Goal: Task Accomplishment & Management: Manage account settings

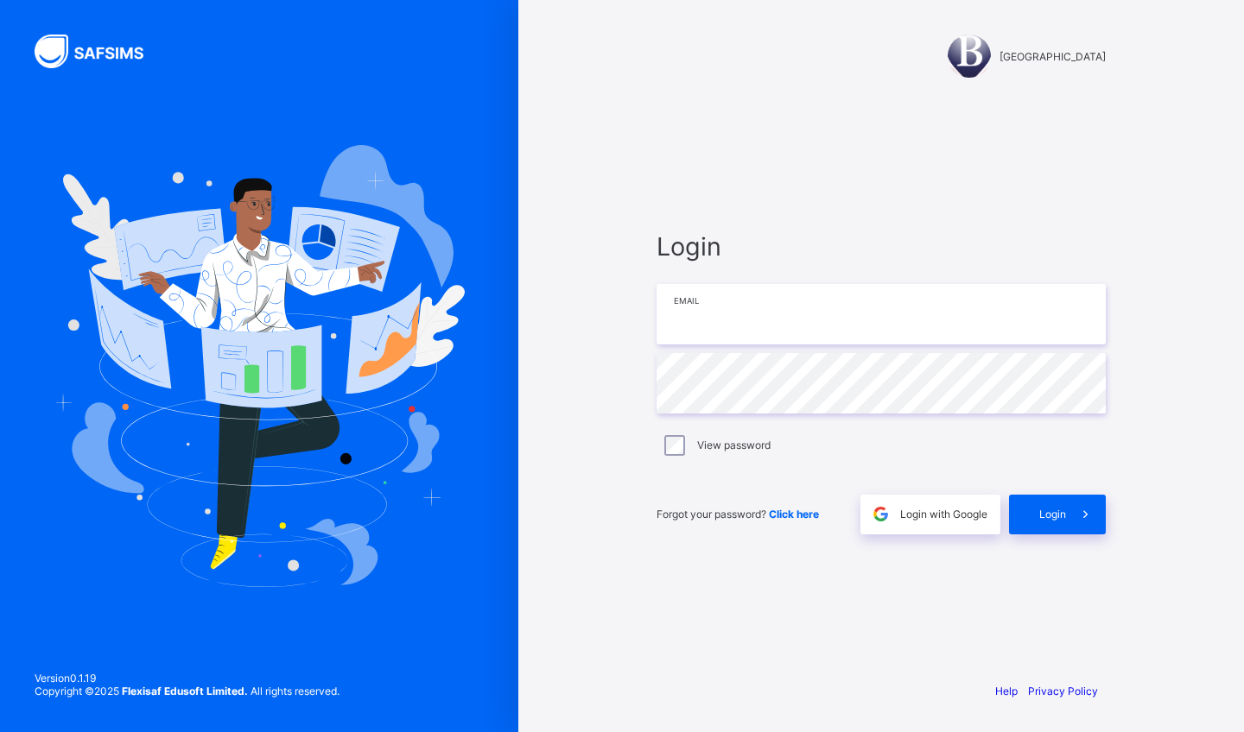
type input "**********"
click at [1067, 516] on span at bounding box center [1086, 515] width 40 height 40
click at [1069, 505] on span at bounding box center [1086, 515] width 40 height 40
click at [794, 508] on span "Click here" at bounding box center [794, 514] width 50 height 13
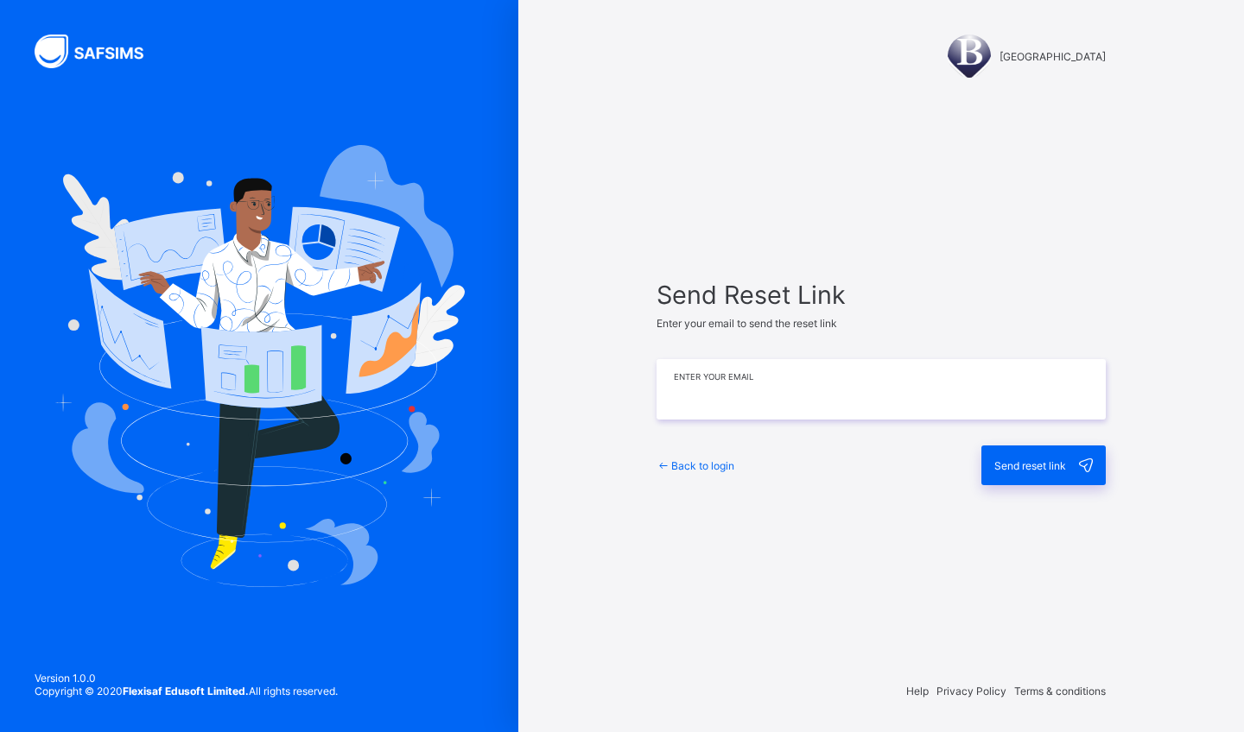
type input "**********"
click at [1016, 463] on span "Send reset link" at bounding box center [1030, 465] width 72 height 13
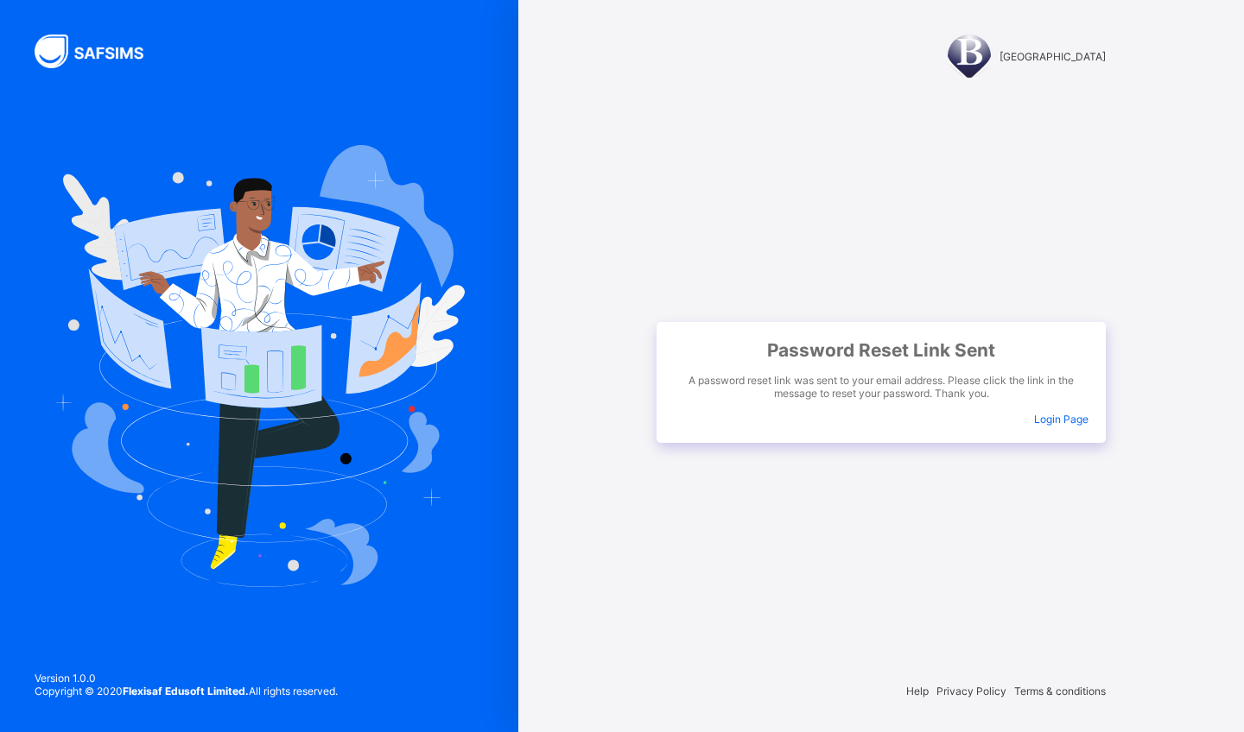
click at [1069, 421] on span "Login Page" at bounding box center [1061, 419] width 54 height 13
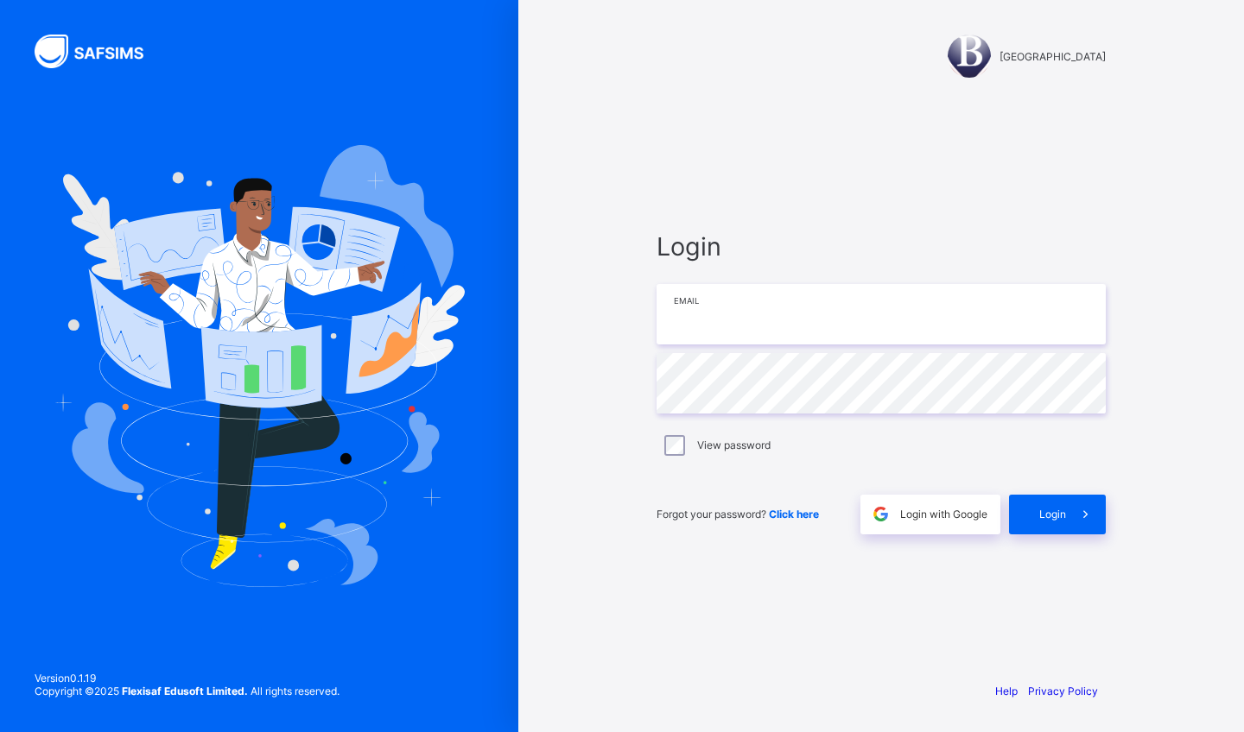
type input "**********"
click at [802, 508] on span "Click here" at bounding box center [794, 514] width 50 height 13
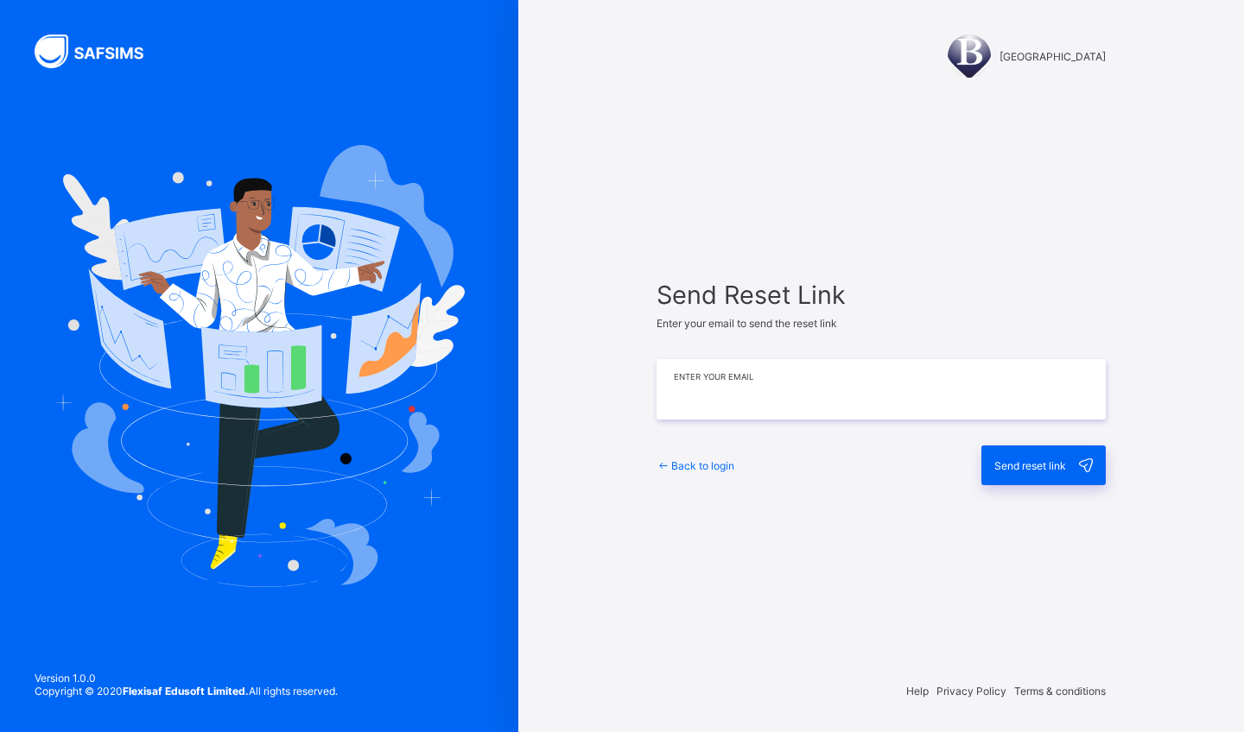
type input "**********"
click at [1028, 460] on span "Send reset link" at bounding box center [1030, 465] width 72 height 13
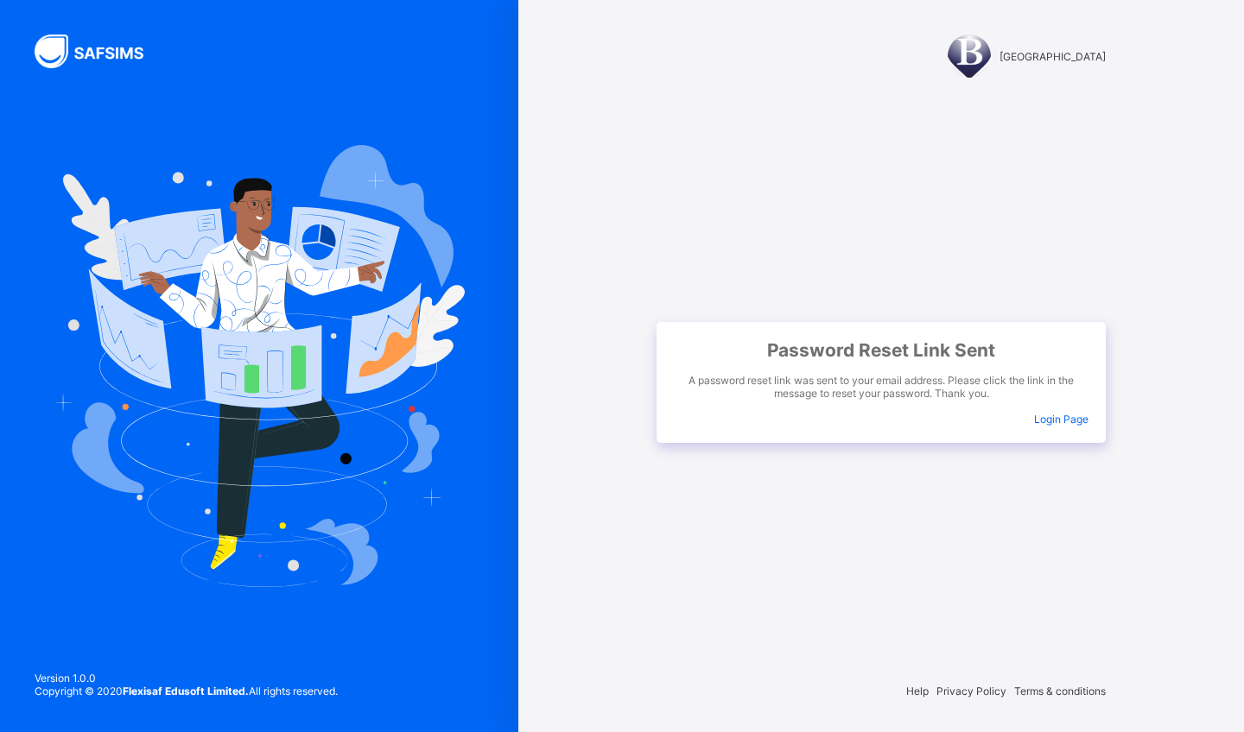
click at [1067, 419] on span "Login Page" at bounding box center [1061, 419] width 54 height 13
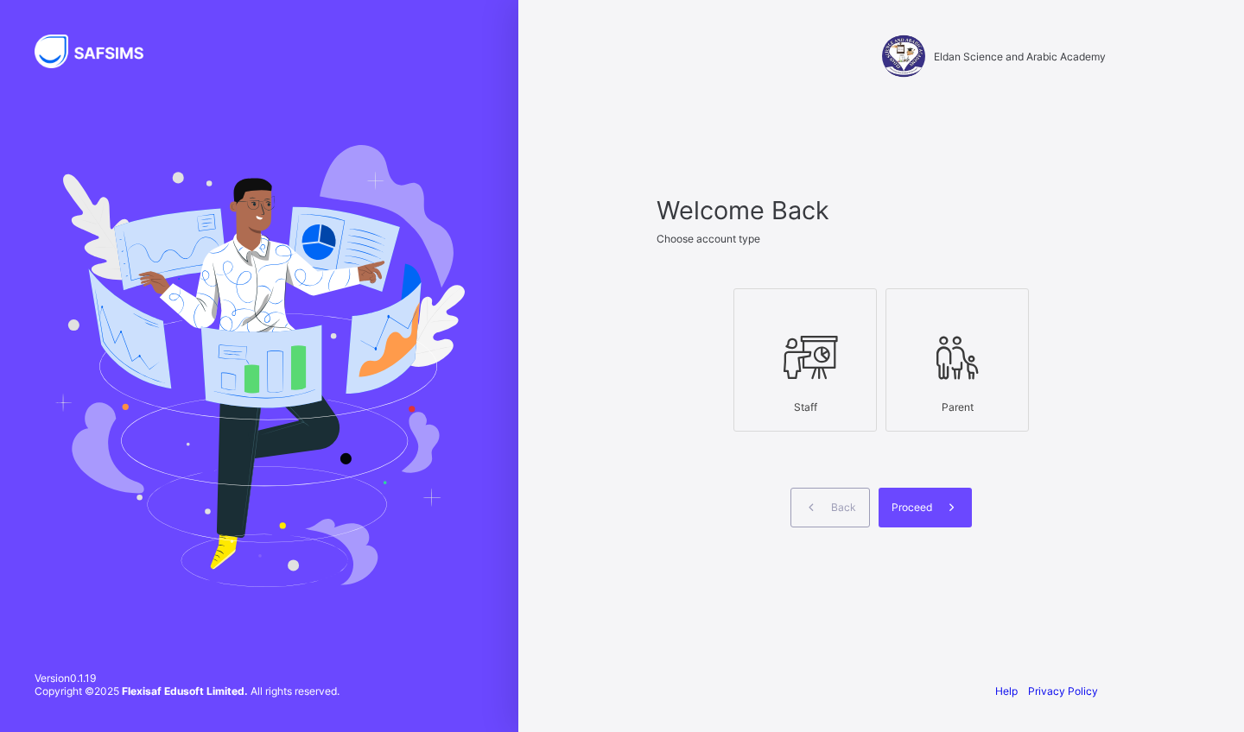
click at [780, 366] on icon at bounding box center [805, 358] width 60 height 52
click at [912, 503] on span "Proceed" at bounding box center [911, 507] width 41 height 13
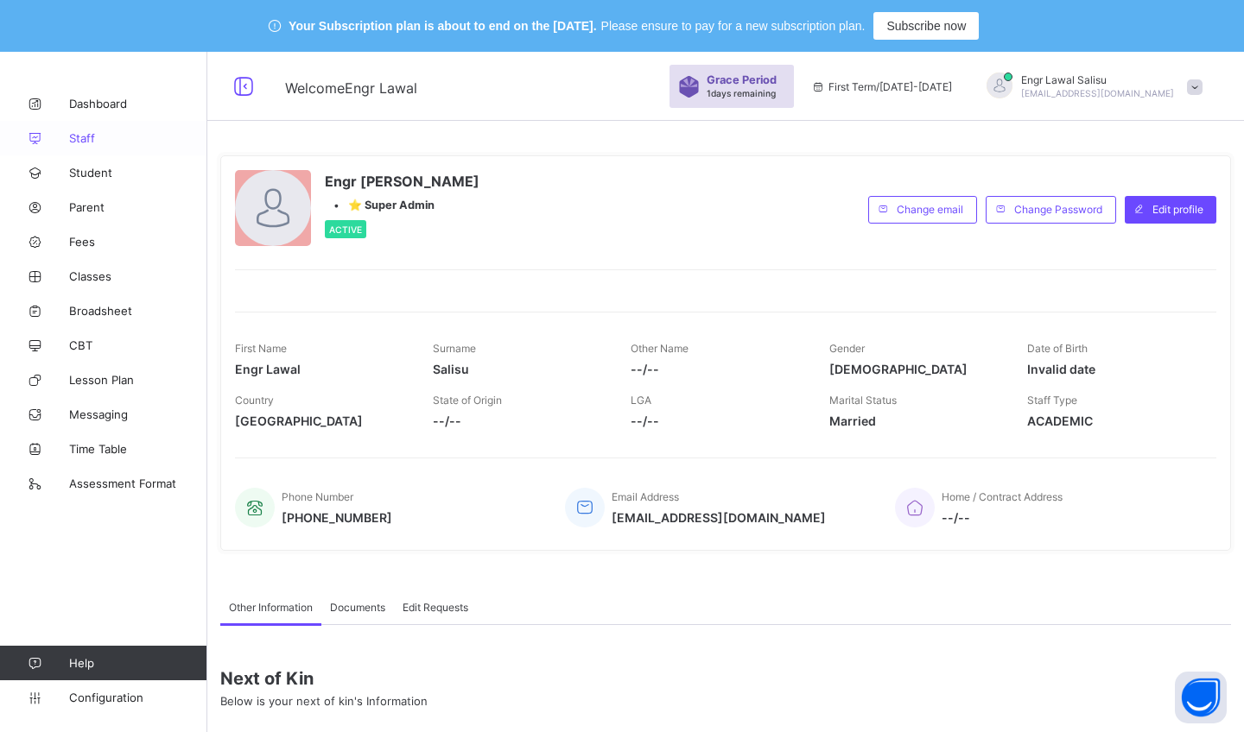
click at [92, 136] on span "Staff" at bounding box center [138, 138] width 138 height 14
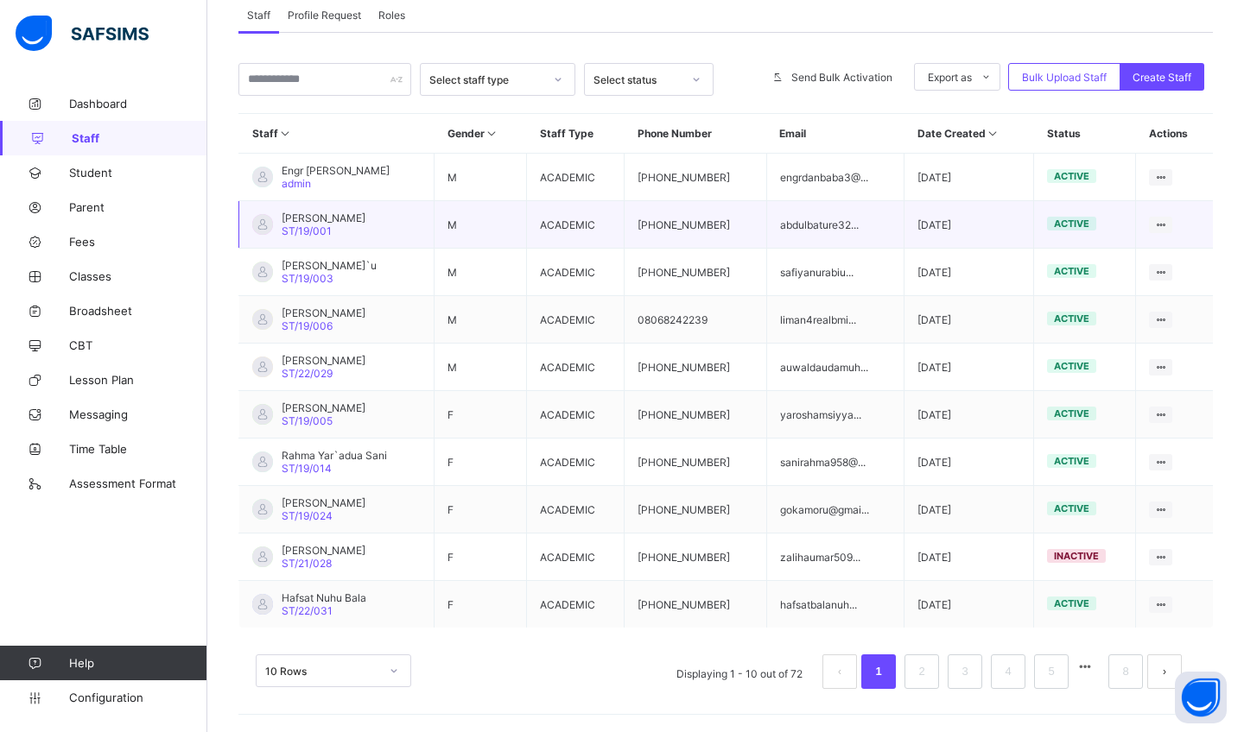
scroll to position [365, 0]
click at [922, 665] on link "2" at bounding box center [921, 672] width 16 height 22
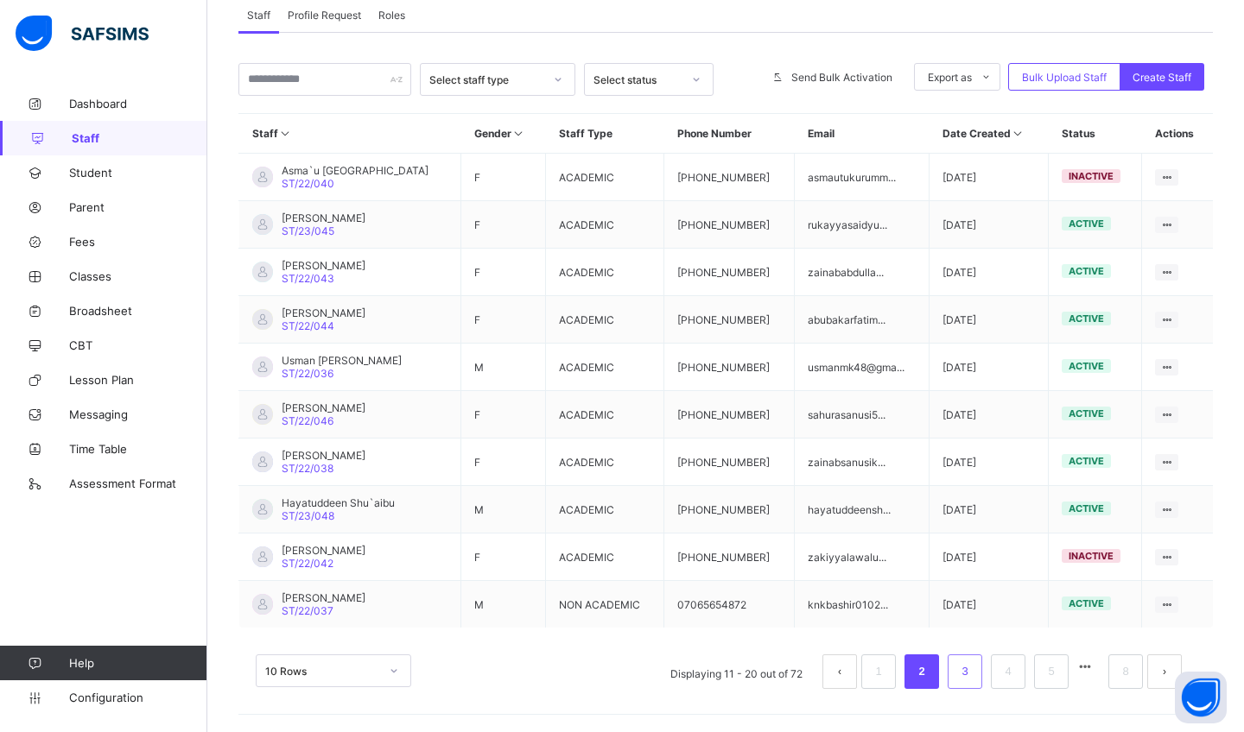
click at [970, 665] on link "3" at bounding box center [964, 672] width 16 height 22
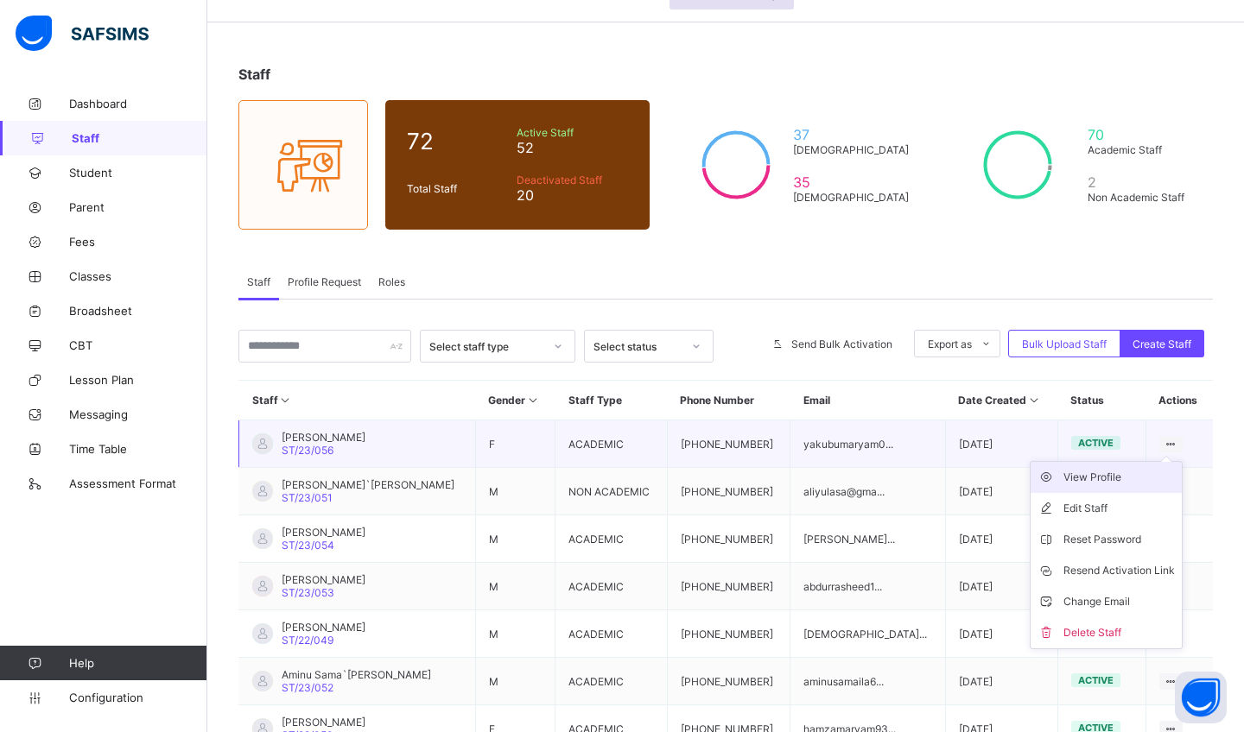
click at [1098, 471] on div "View Profile" at bounding box center [1118, 477] width 111 height 17
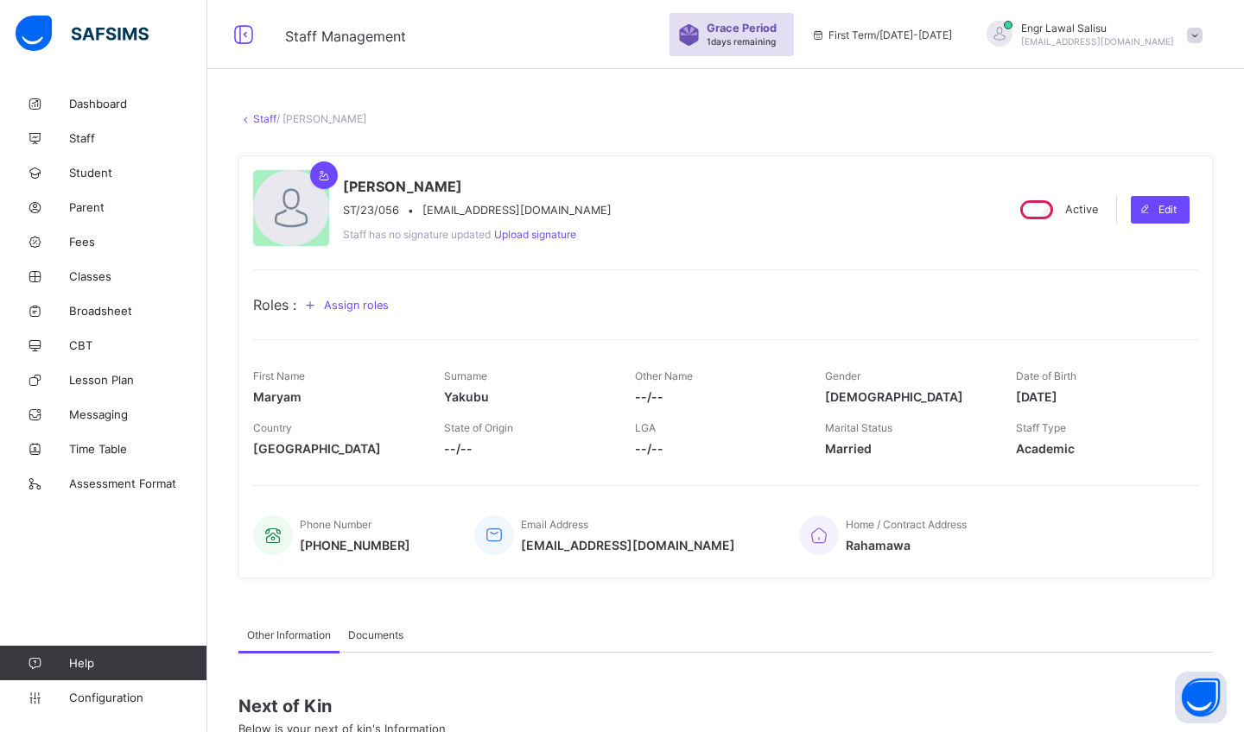
click at [363, 303] on span "Assign roles" at bounding box center [356, 305] width 65 height 13
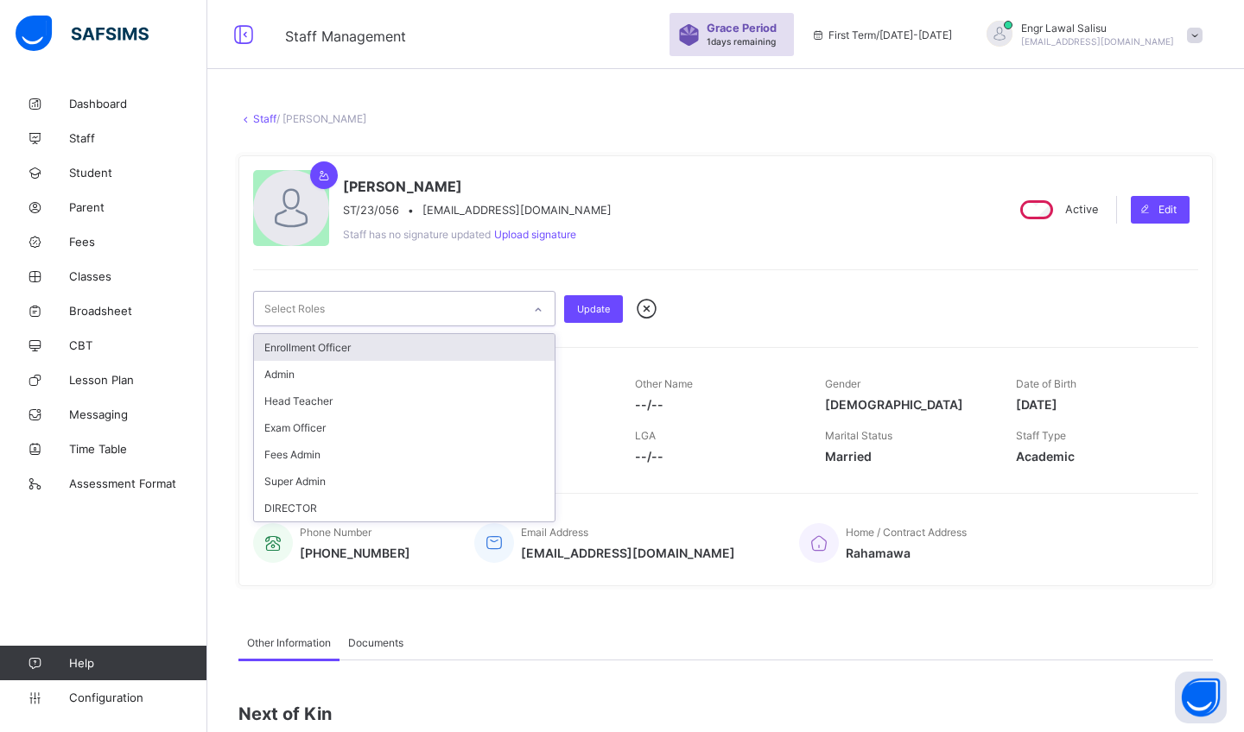
click at [535, 309] on icon at bounding box center [538, 309] width 10 height 17
click at [415, 348] on div "Enrollment Officer" at bounding box center [404, 347] width 301 height 27
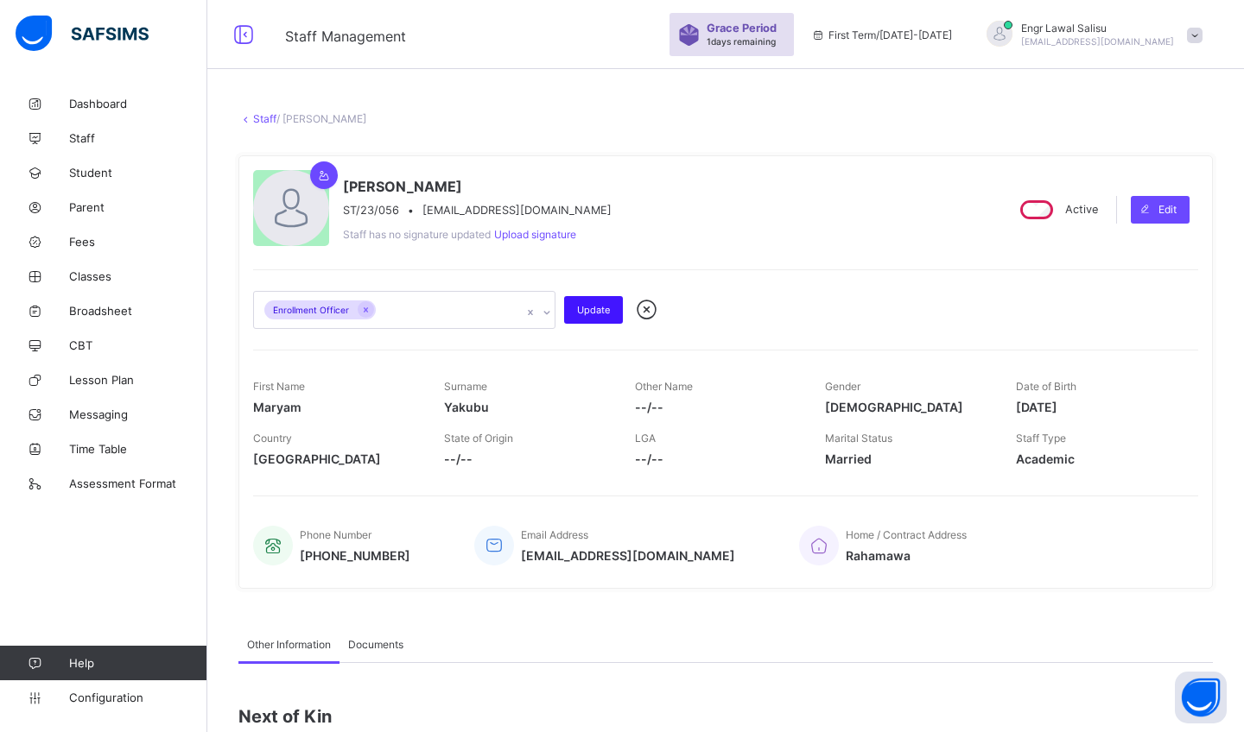
click at [591, 304] on span "Update" at bounding box center [593, 310] width 33 height 12
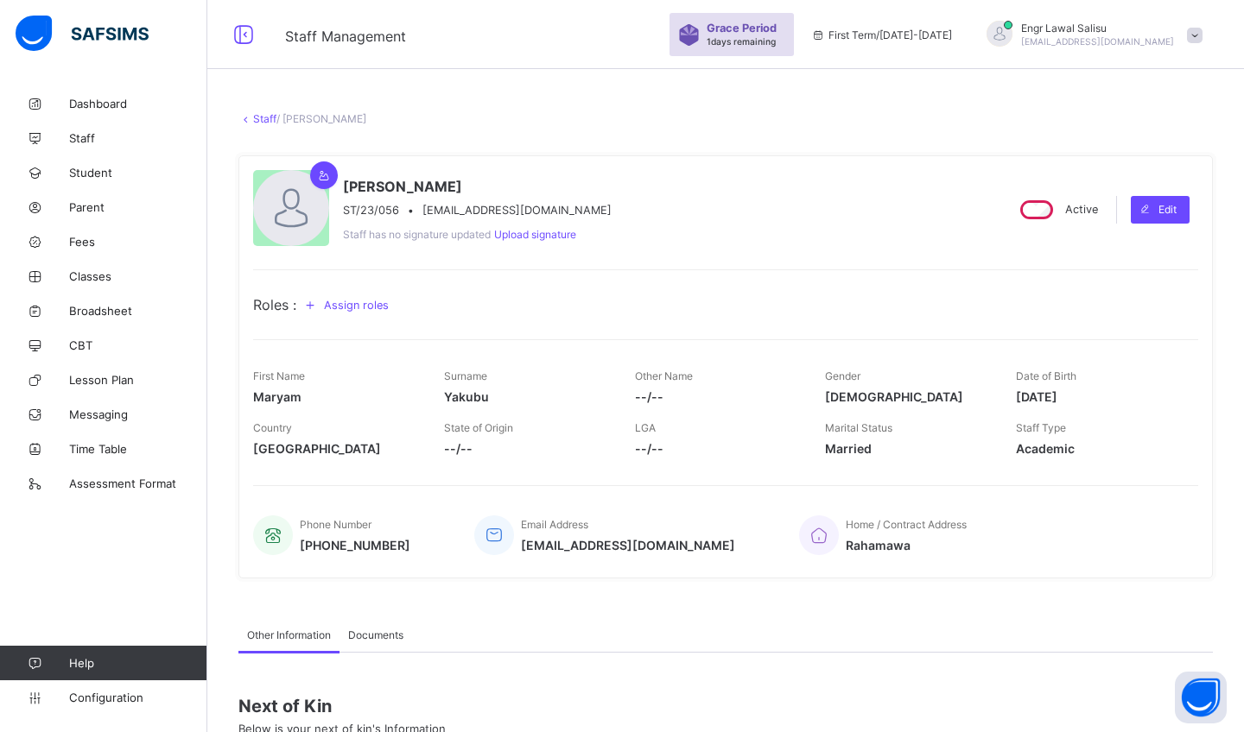
click at [378, 297] on div "Assign roles" at bounding box center [348, 305] width 105 height 28
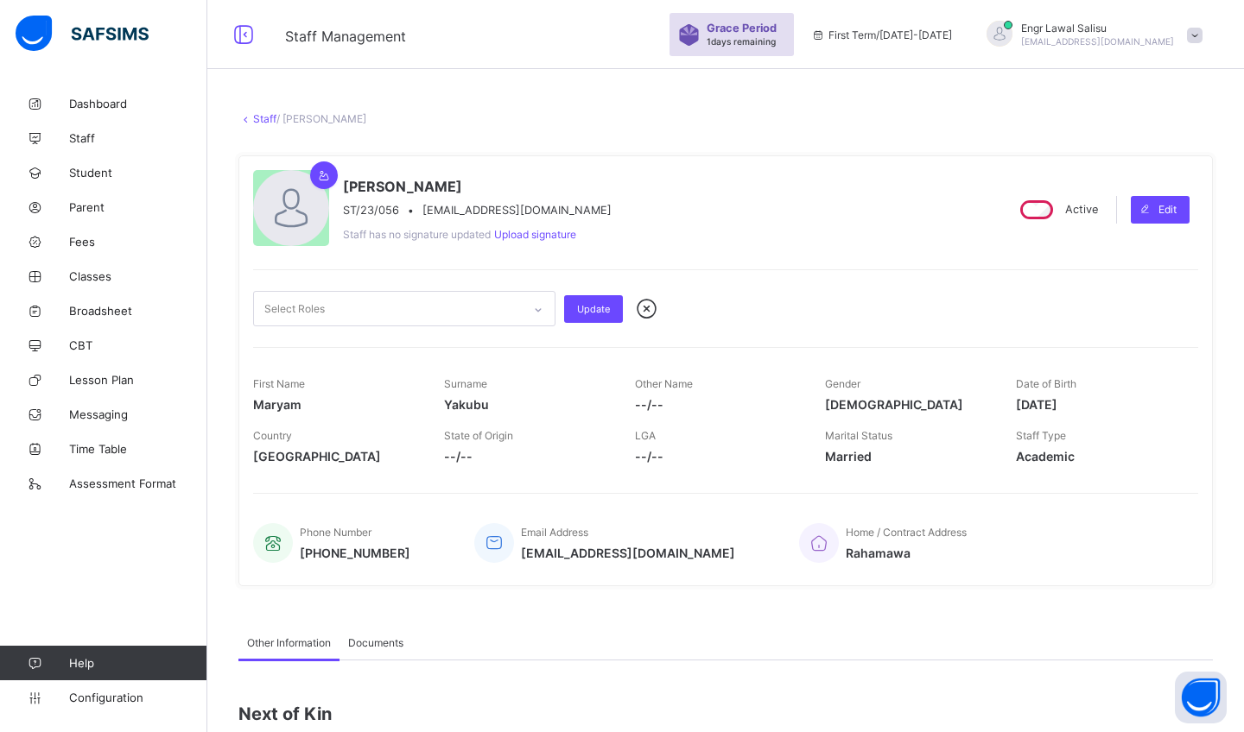
click at [553, 307] on div at bounding box center [538, 309] width 33 height 34
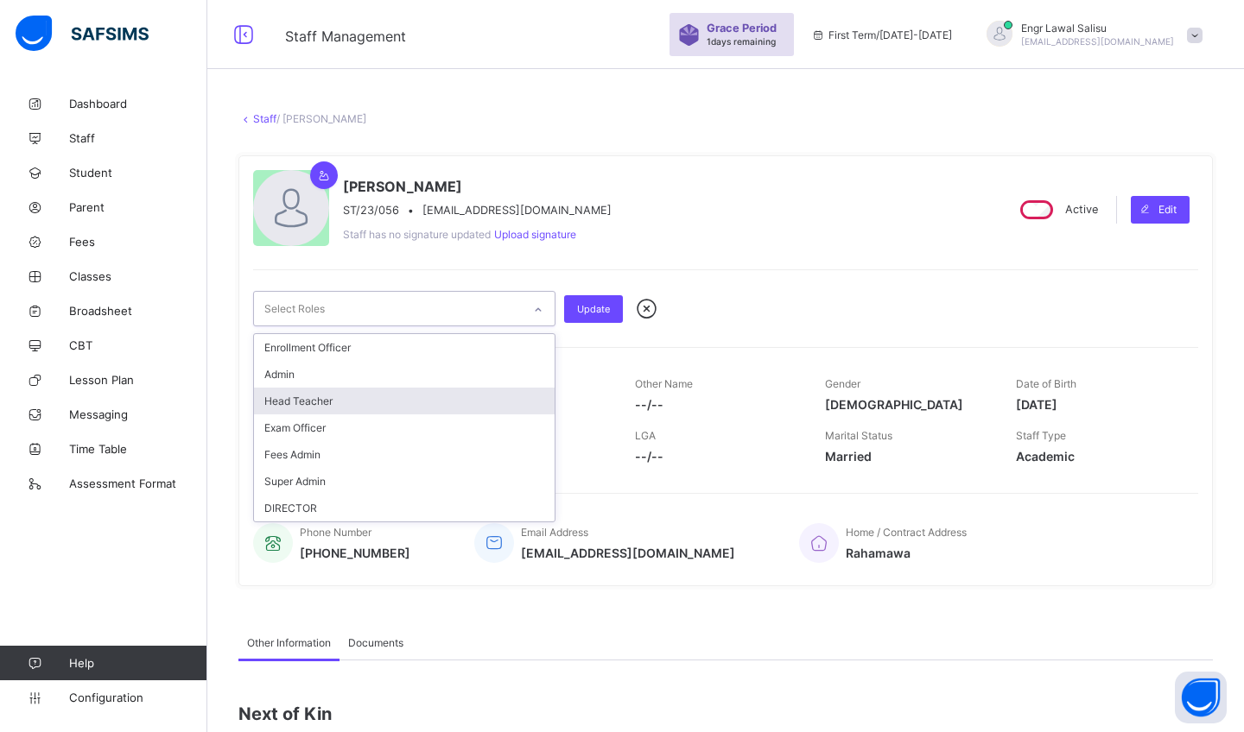
click at [425, 404] on div "Head Teacher" at bounding box center [404, 401] width 301 height 27
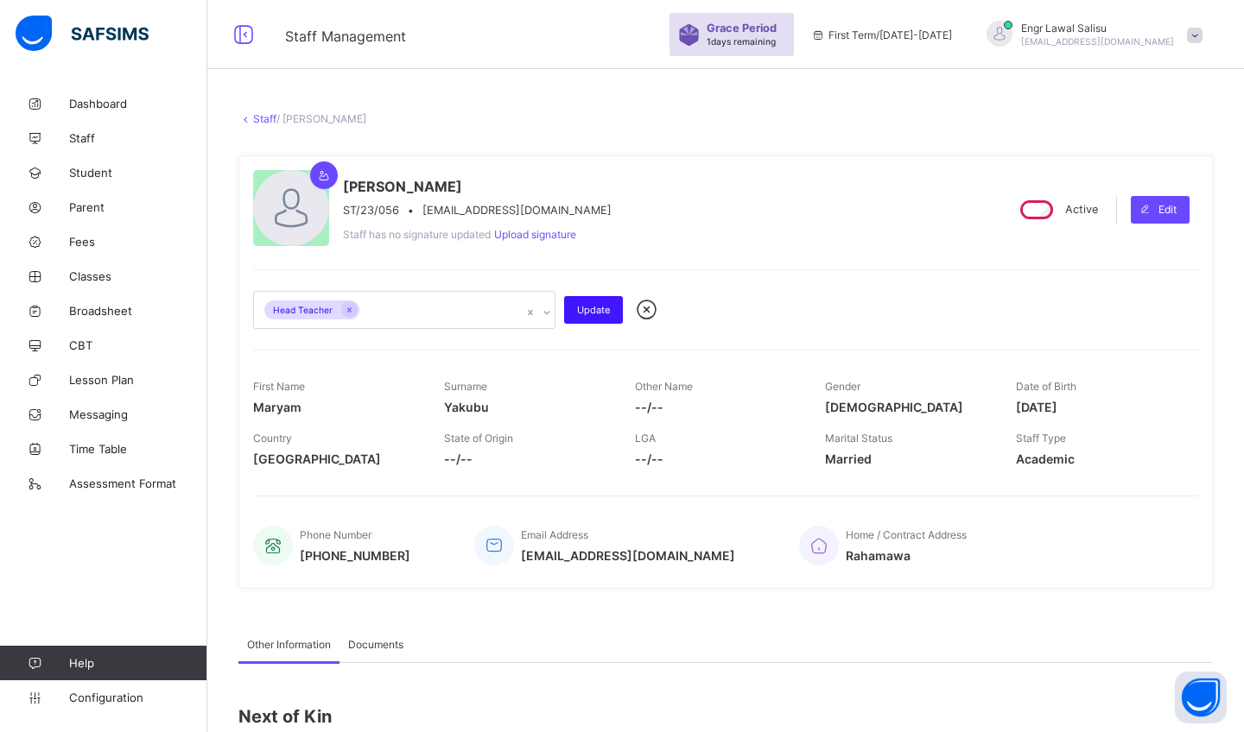
click at [588, 307] on span "Update" at bounding box center [593, 310] width 33 height 12
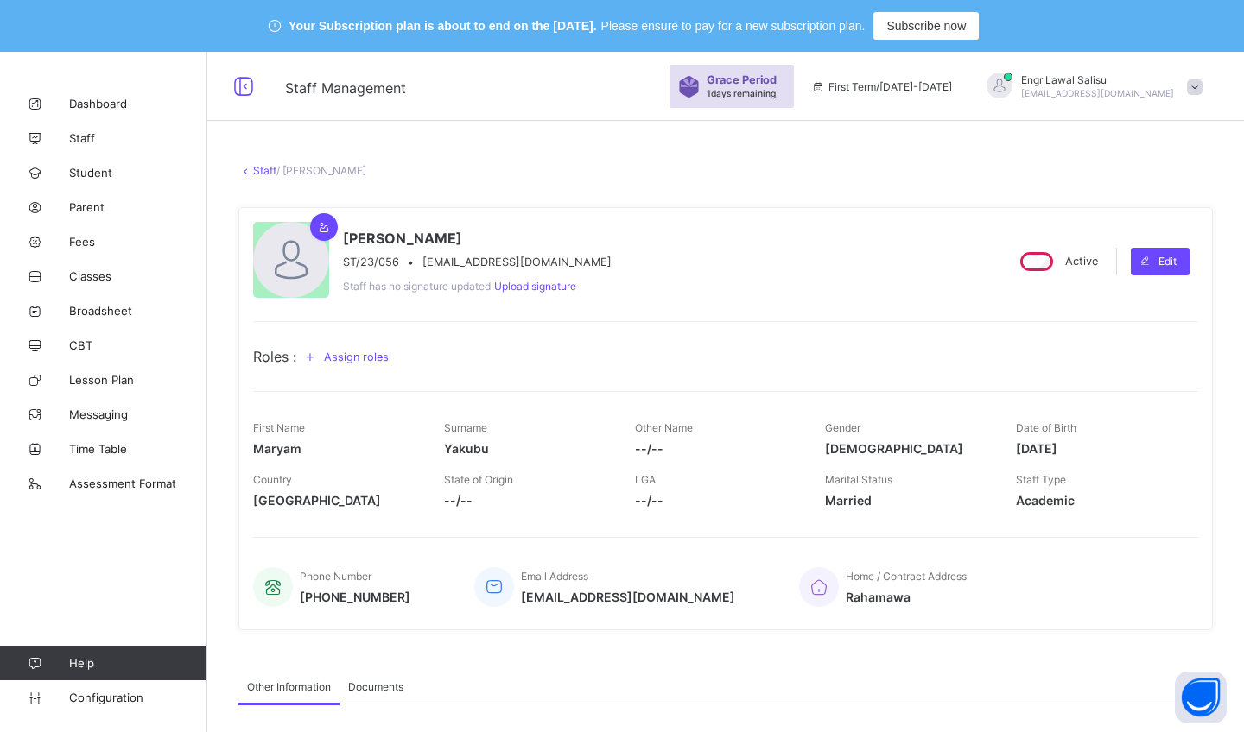
scroll to position [0, 0]
click at [253, 168] on link "Staff" at bounding box center [264, 170] width 23 height 13
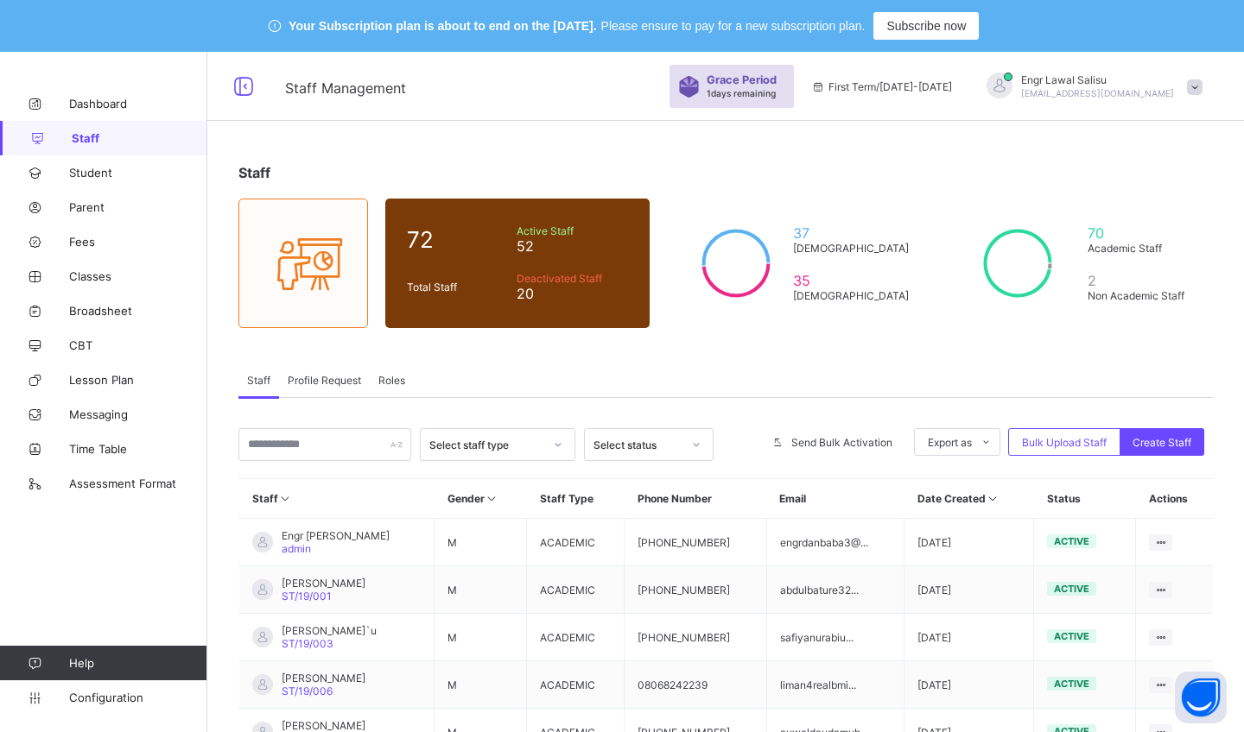
click at [394, 372] on div "Roles" at bounding box center [392, 380] width 44 height 35
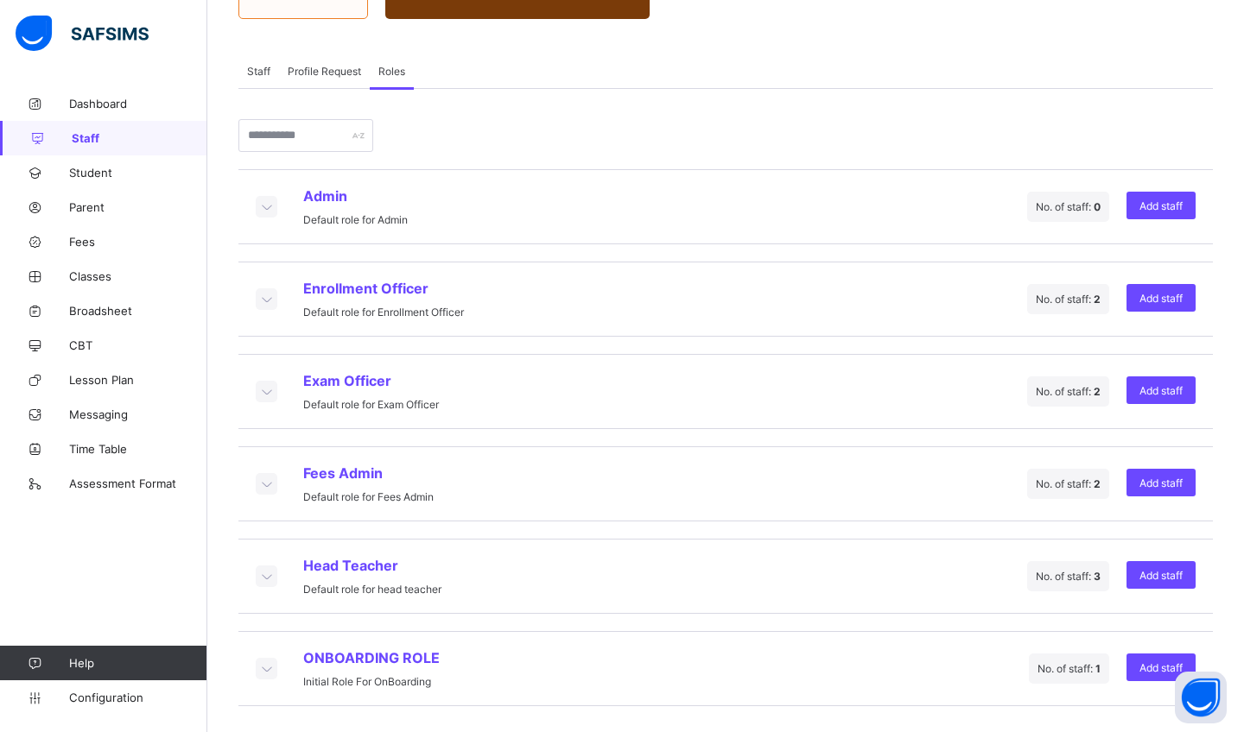
scroll to position [309, 0]
click at [356, 476] on span "Fees Admin" at bounding box center [368, 473] width 130 height 17
click at [264, 483] on icon at bounding box center [265, 483] width 19 height 17
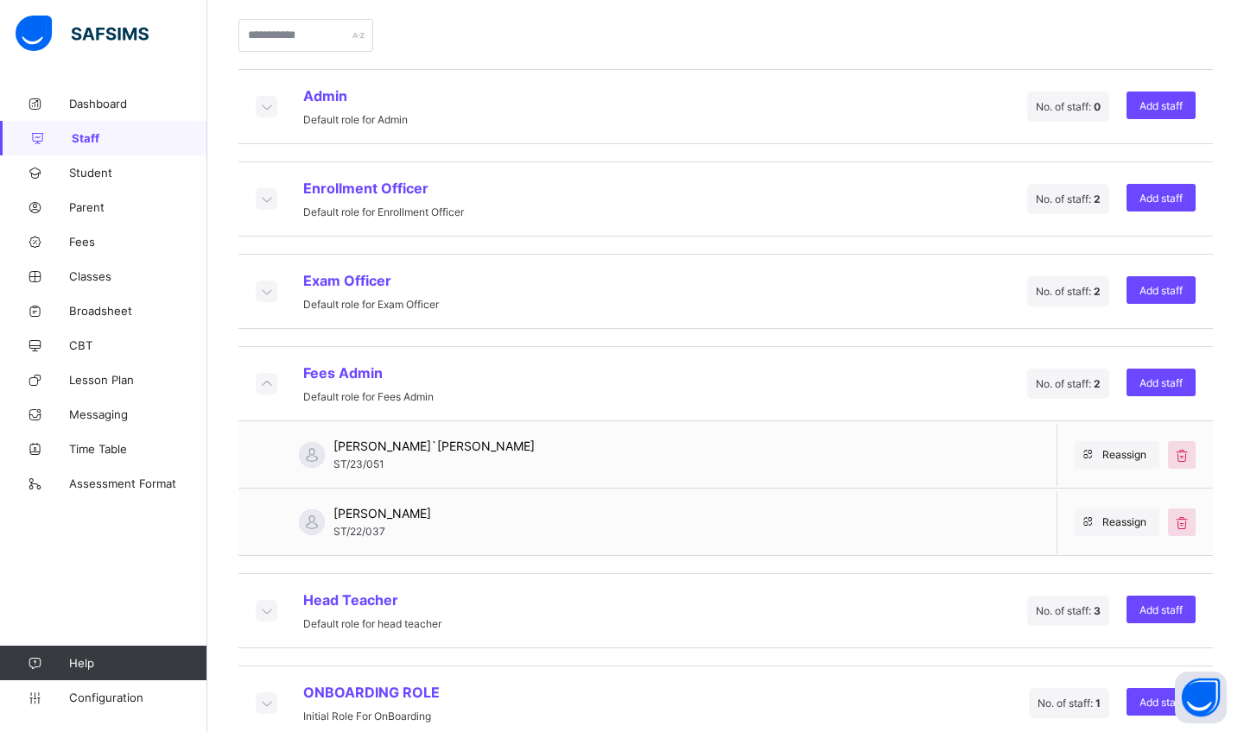
scroll to position [413, 0]
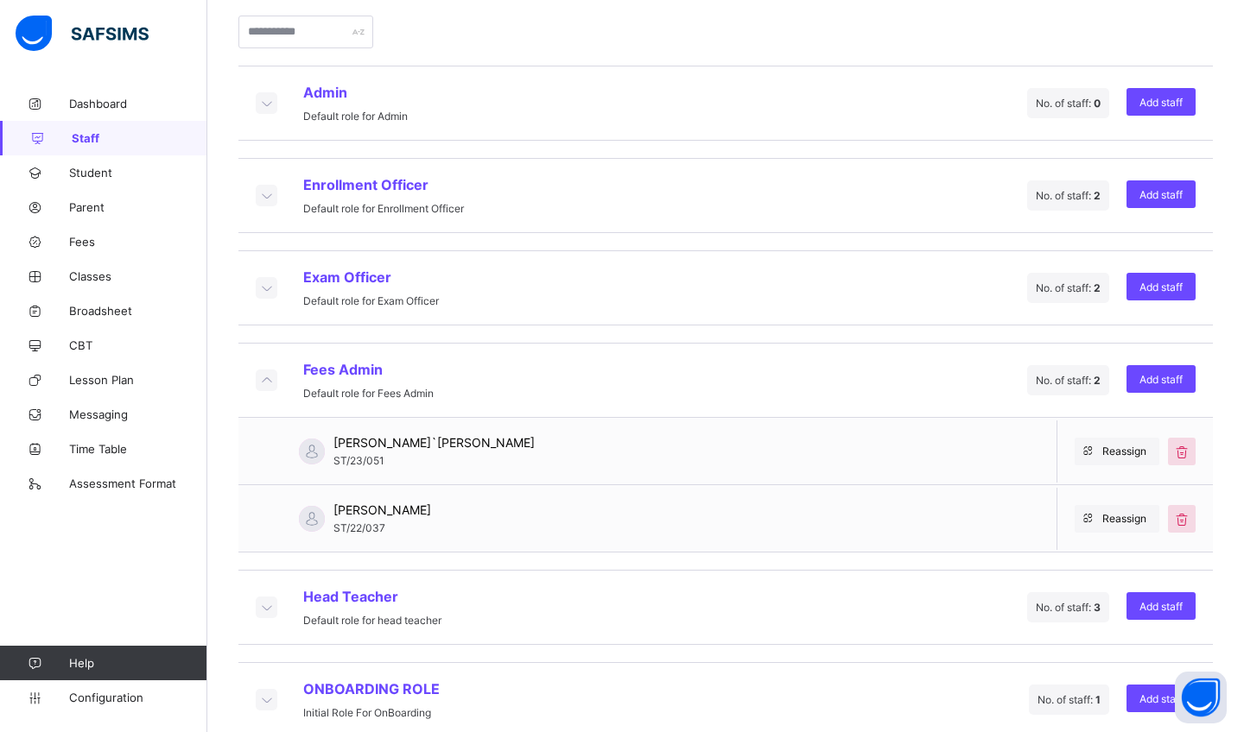
click at [268, 282] on icon at bounding box center [265, 287] width 19 height 17
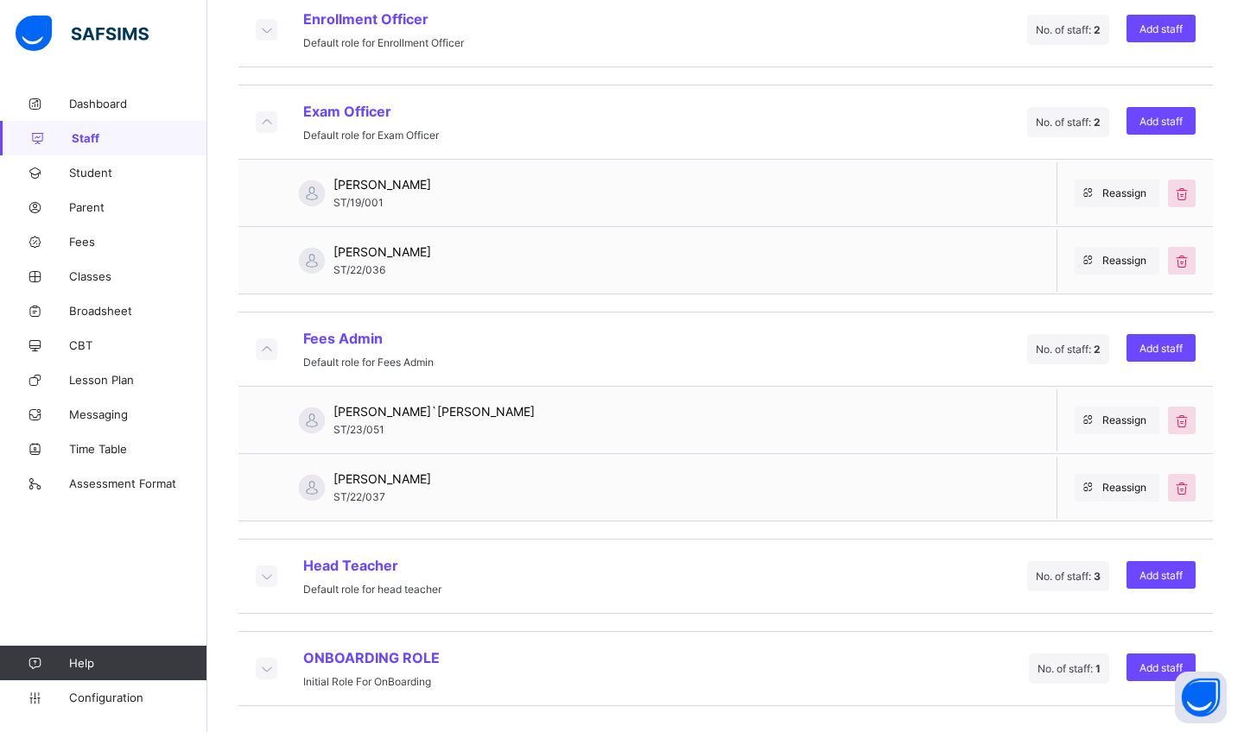
scroll to position [579, 0]
click at [265, 574] on icon at bounding box center [265, 575] width 19 height 17
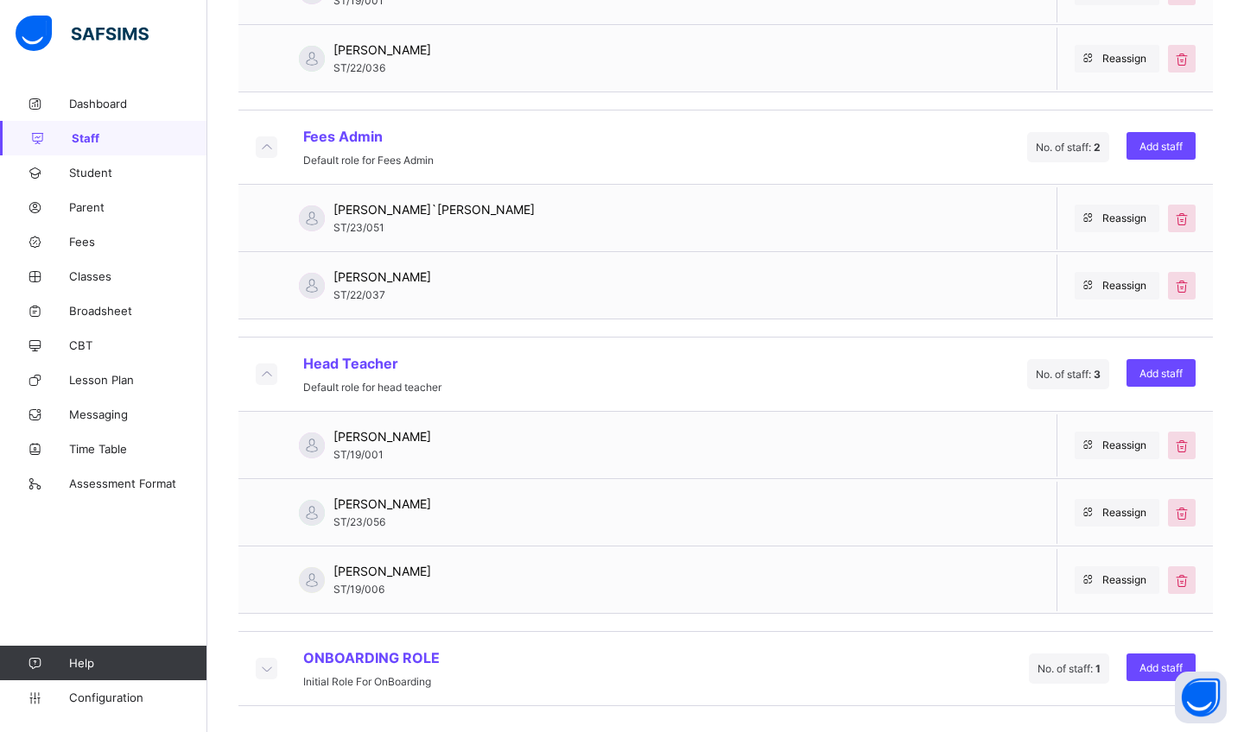
scroll to position [781, 0]
click at [265, 667] on icon at bounding box center [265, 668] width 19 height 17
click at [267, 666] on icon at bounding box center [265, 668] width 19 height 17
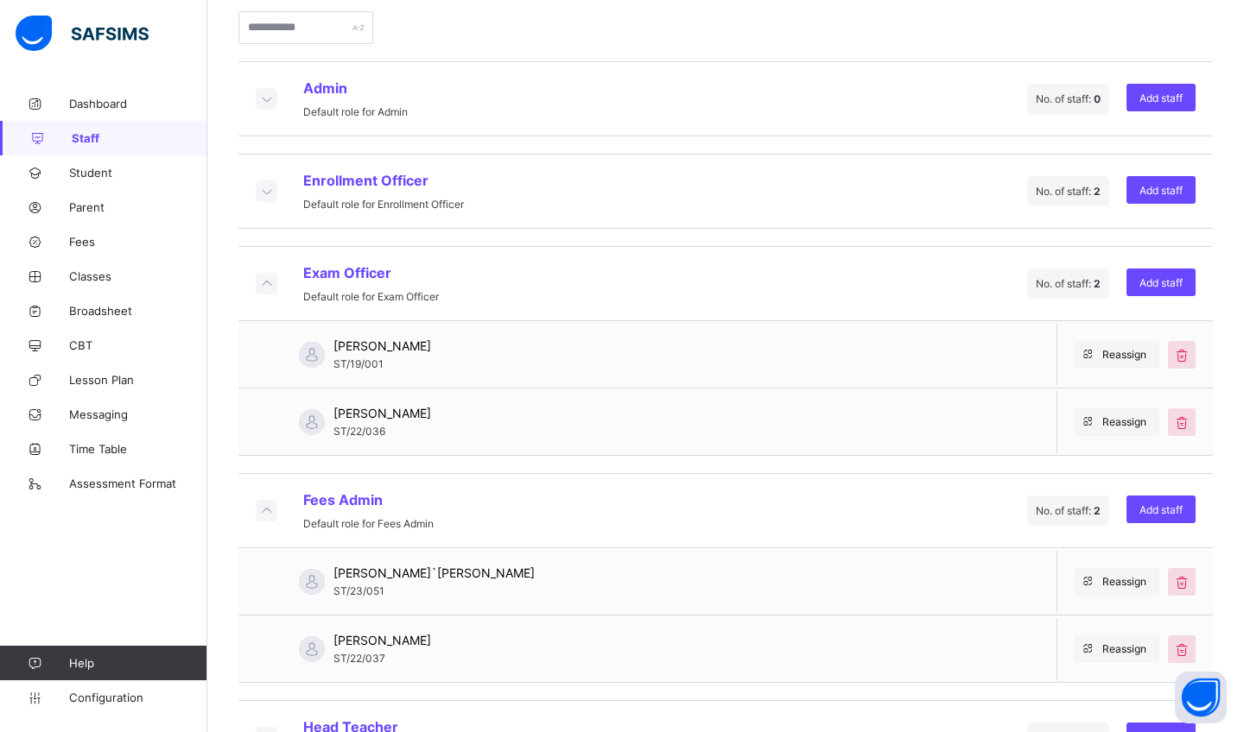
scroll to position [414, 0]
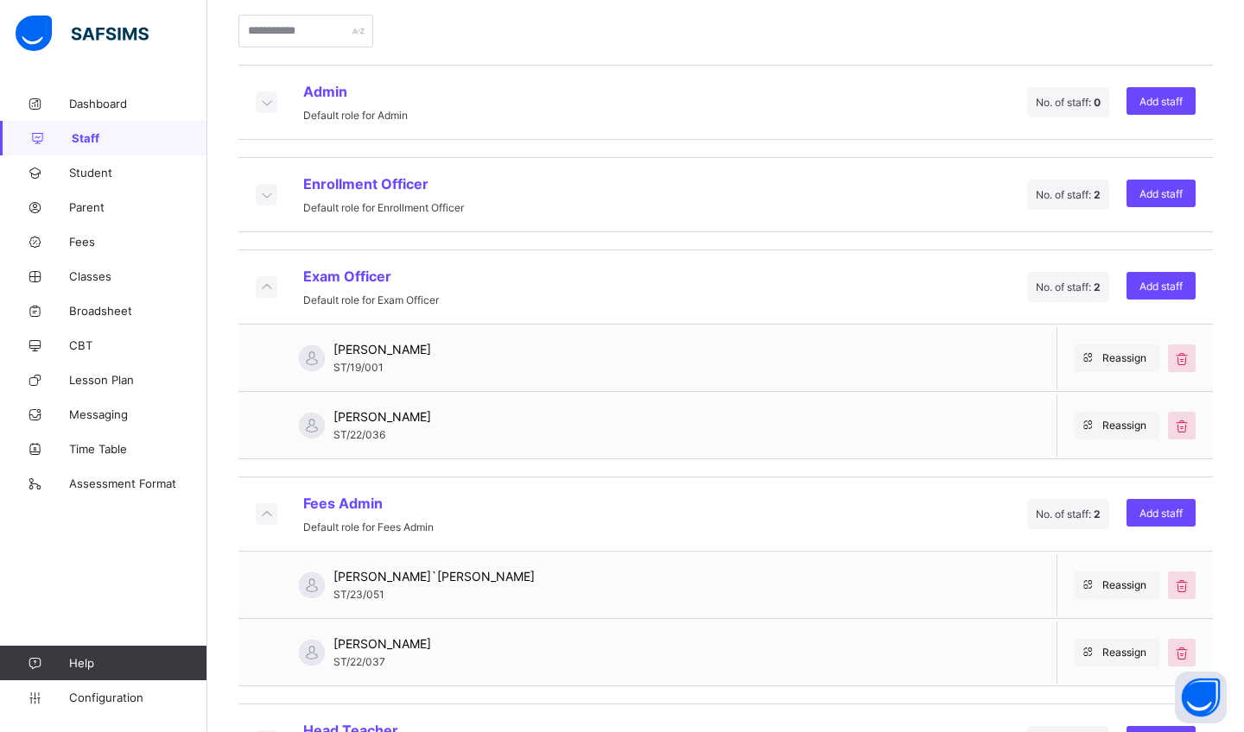
click at [265, 193] on icon at bounding box center [265, 194] width 19 height 17
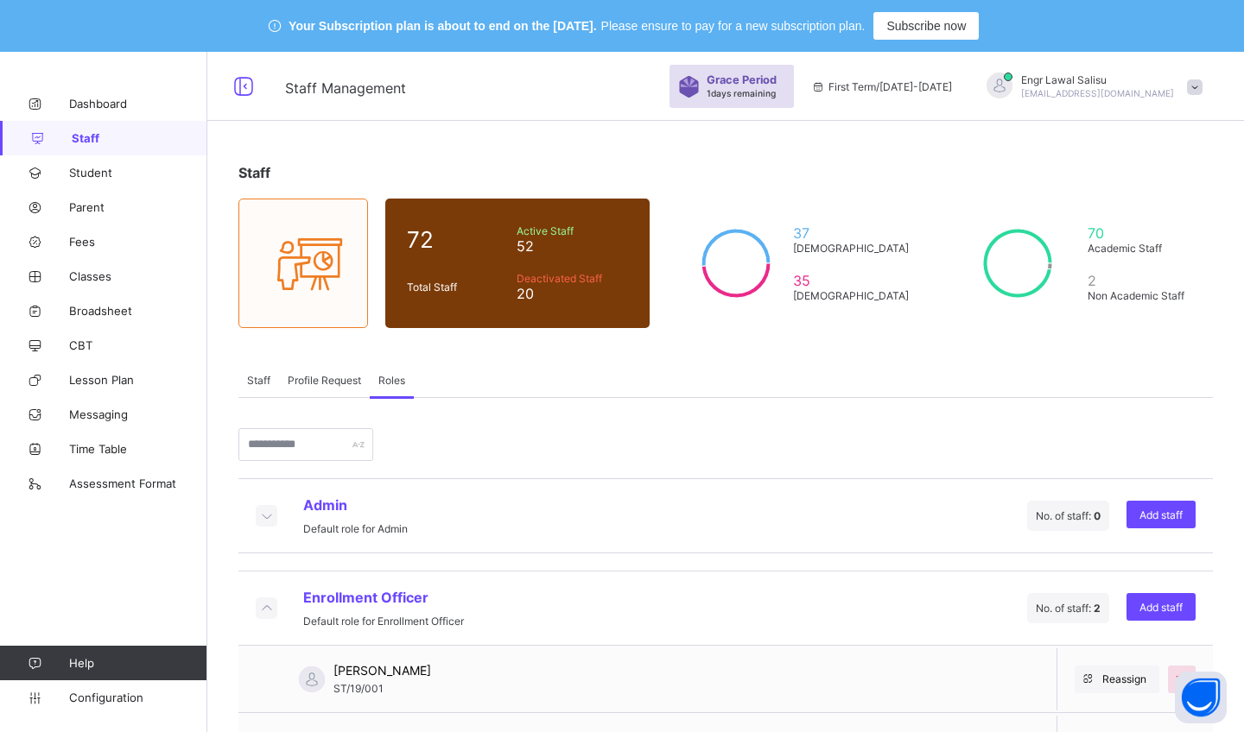
scroll to position [0, 0]
click at [256, 374] on span "Staff" at bounding box center [258, 380] width 23 height 13
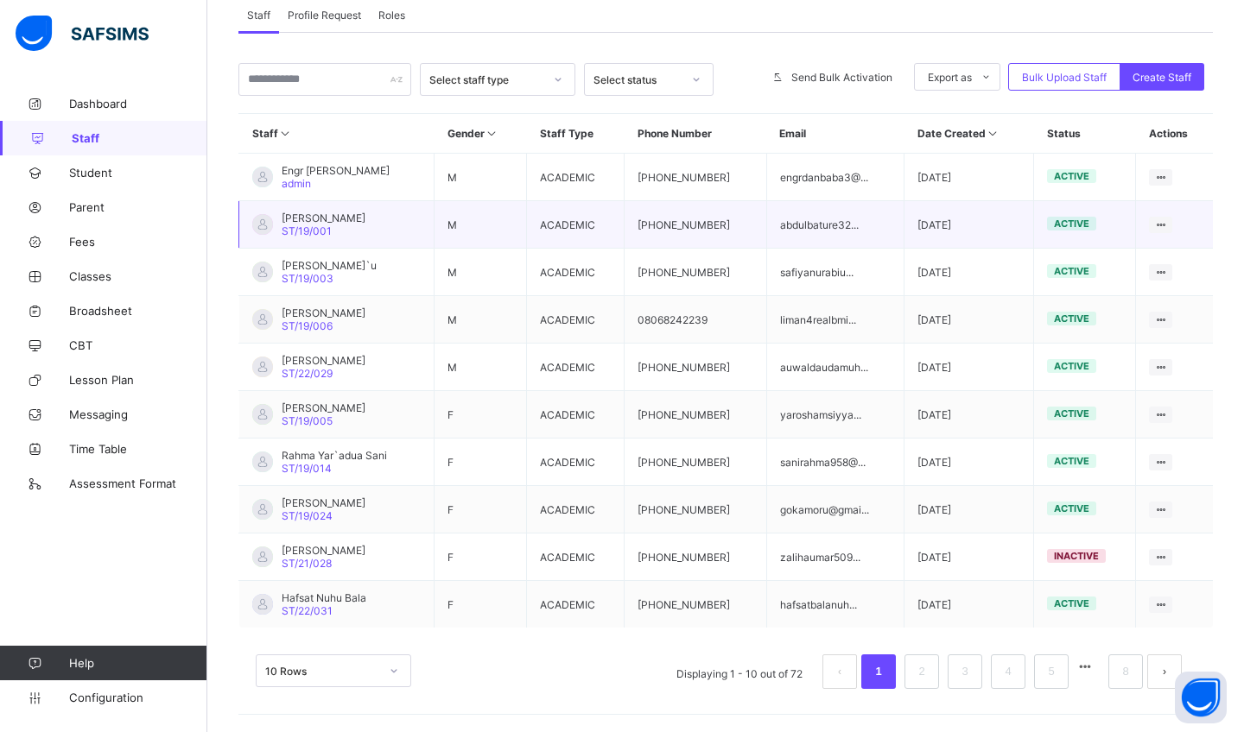
scroll to position [365, 0]
click at [956, 668] on link "3" at bounding box center [964, 672] width 16 height 22
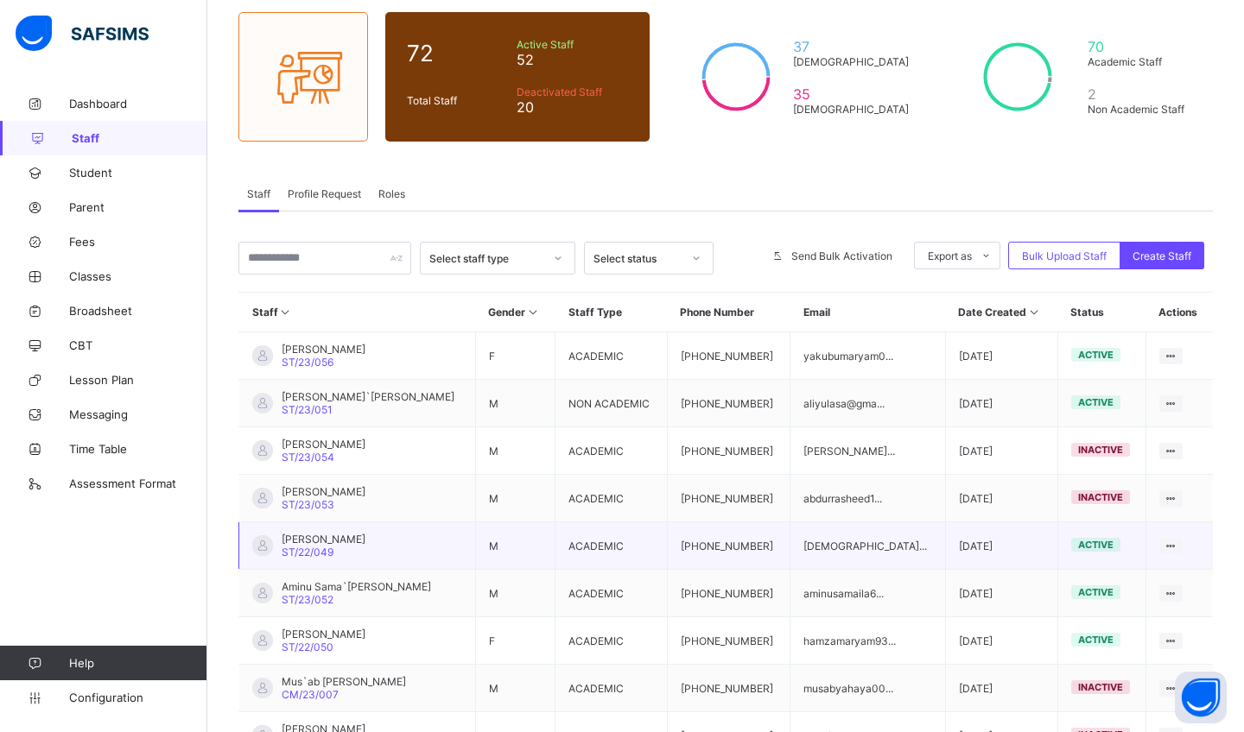
scroll to position [194, 0]
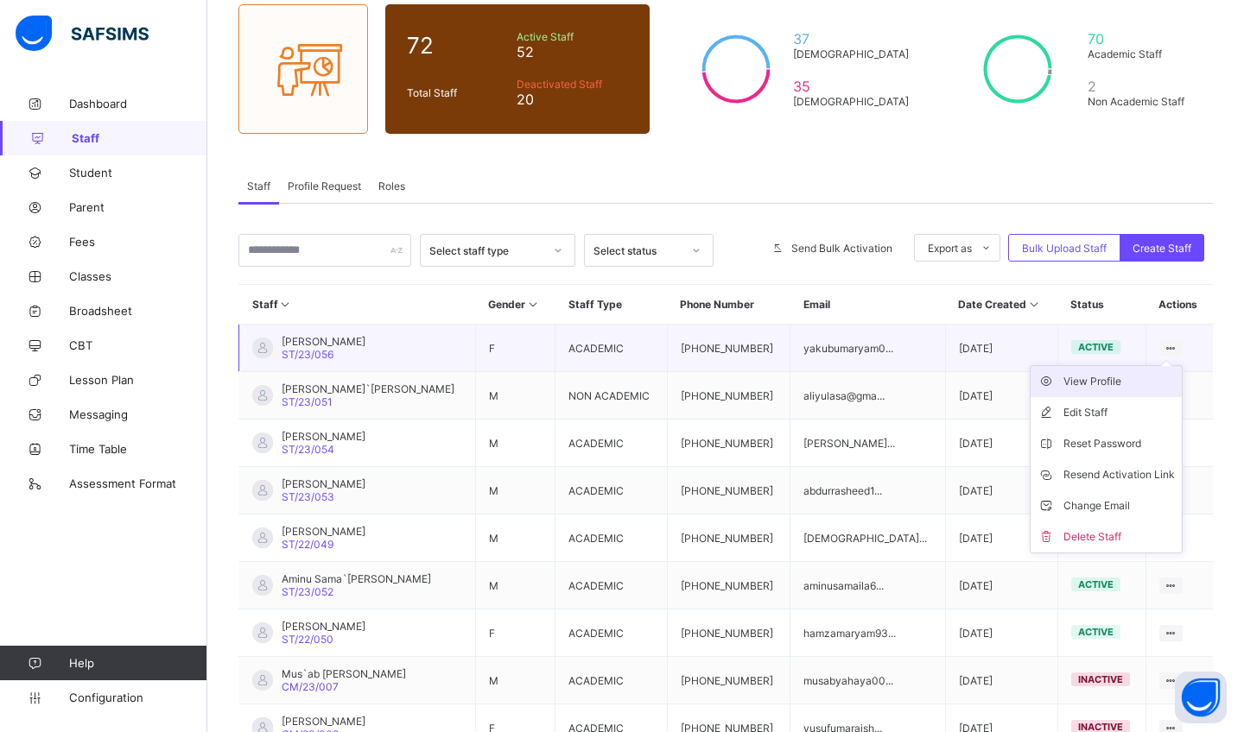
click at [1110, 379] on div "View Profile" at bounding box center [1118, 381] width 111 height 17
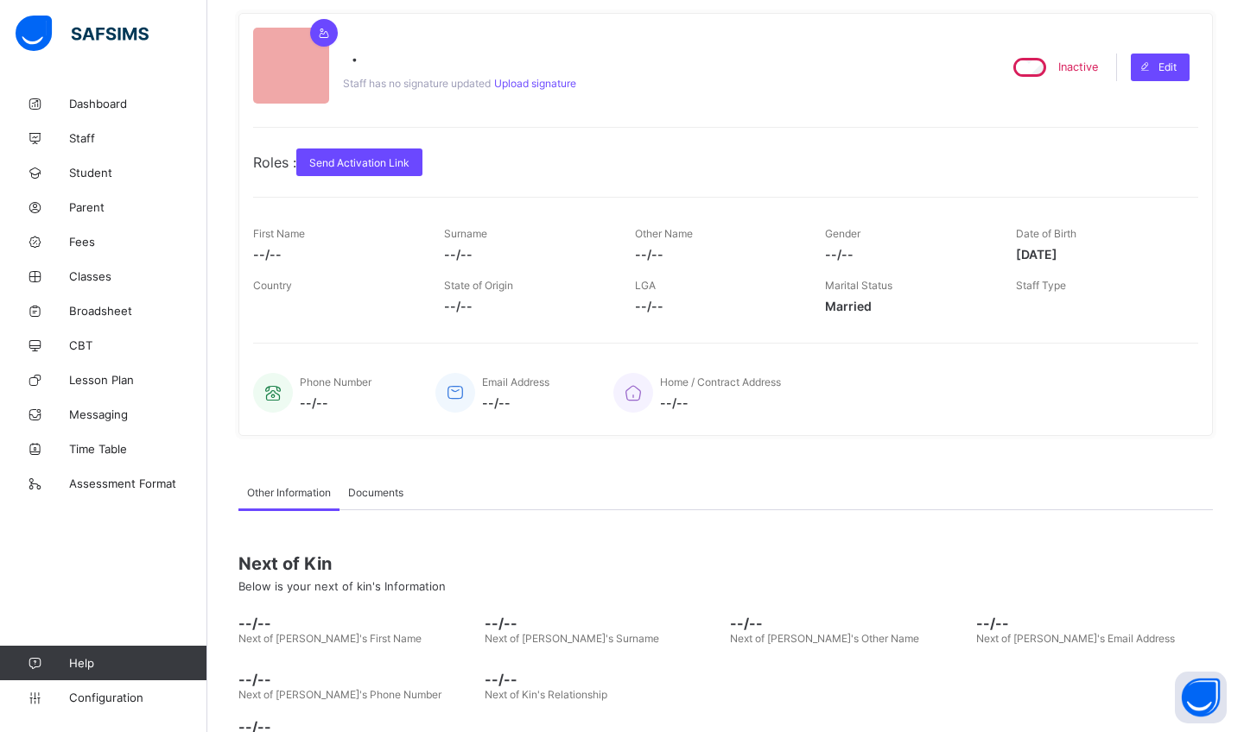
scroll to position [52, 0]
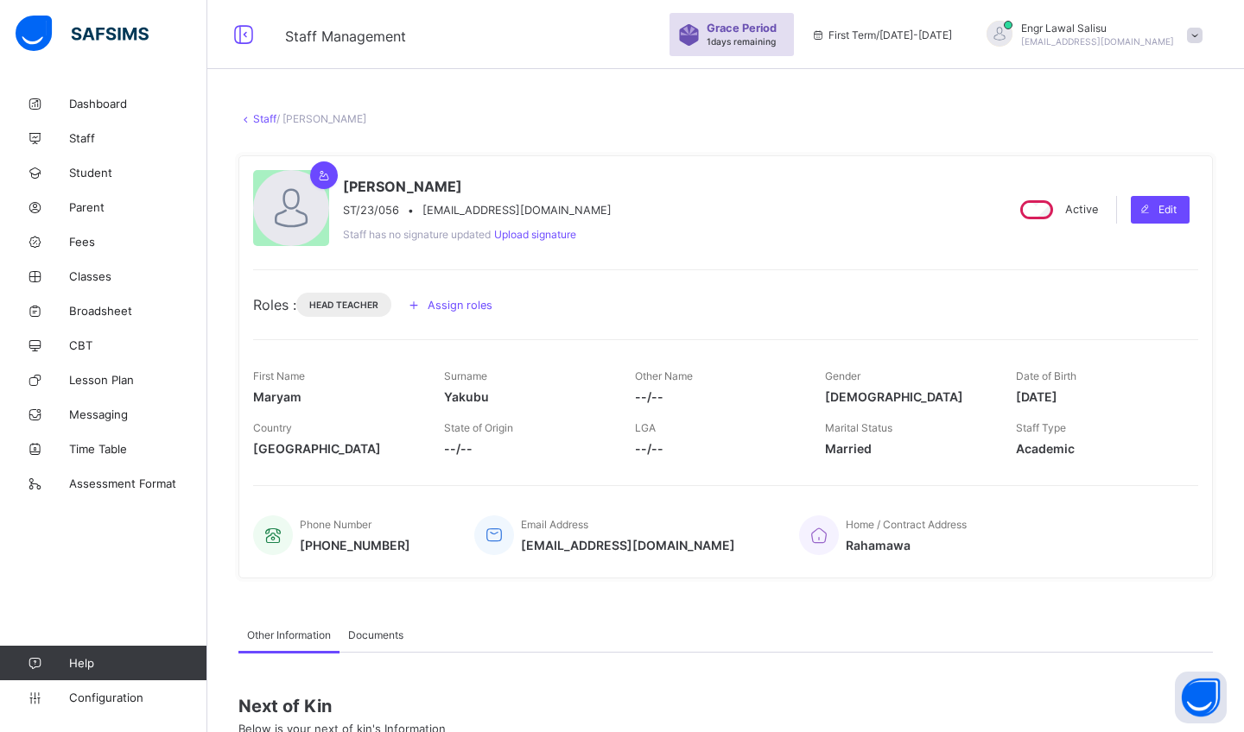
click at [484, 301] on span "Assign roles" at bounding box center [459, 305] width 65 height 13
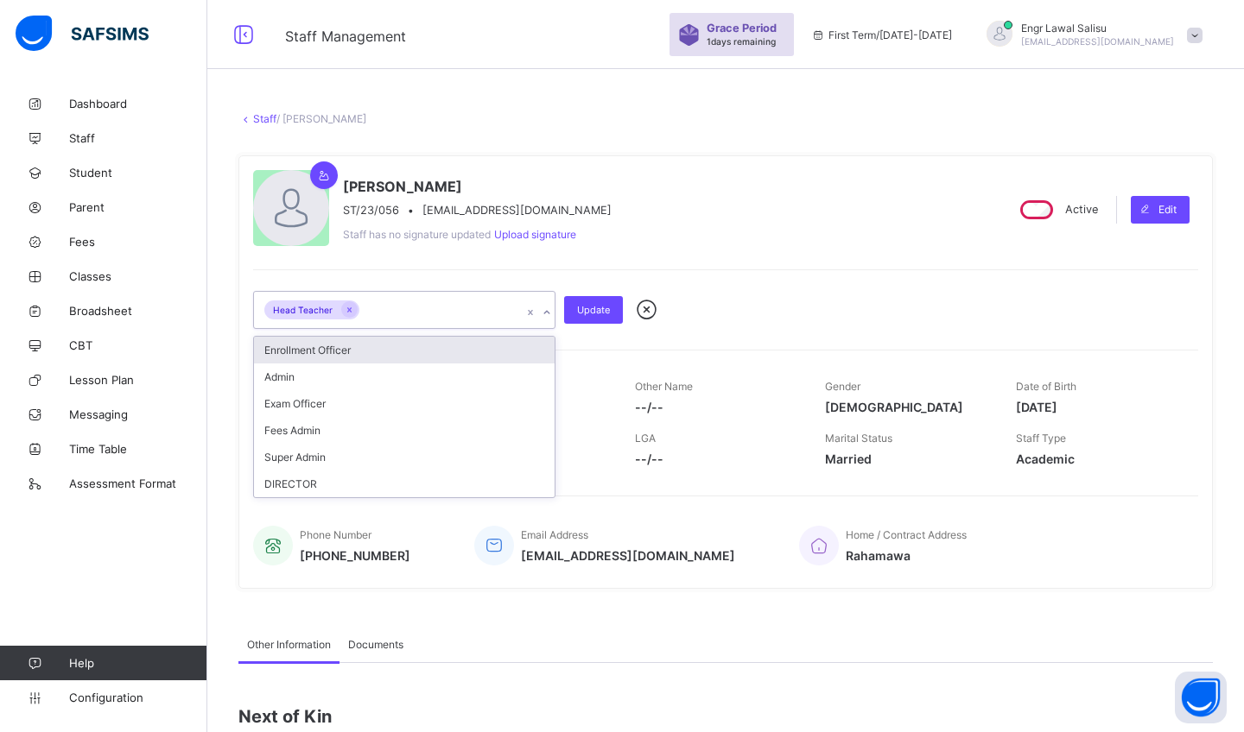
click at [547, 309] on icon at bounding box center [546, 312] width 10 height 17
click at [421, 342] on div "Enrollment Officer" at bounding box center [404, 350] width 301 height 27
click at [588, 304] on span "Update" at bounding box center [593, 310] width 33 height 12
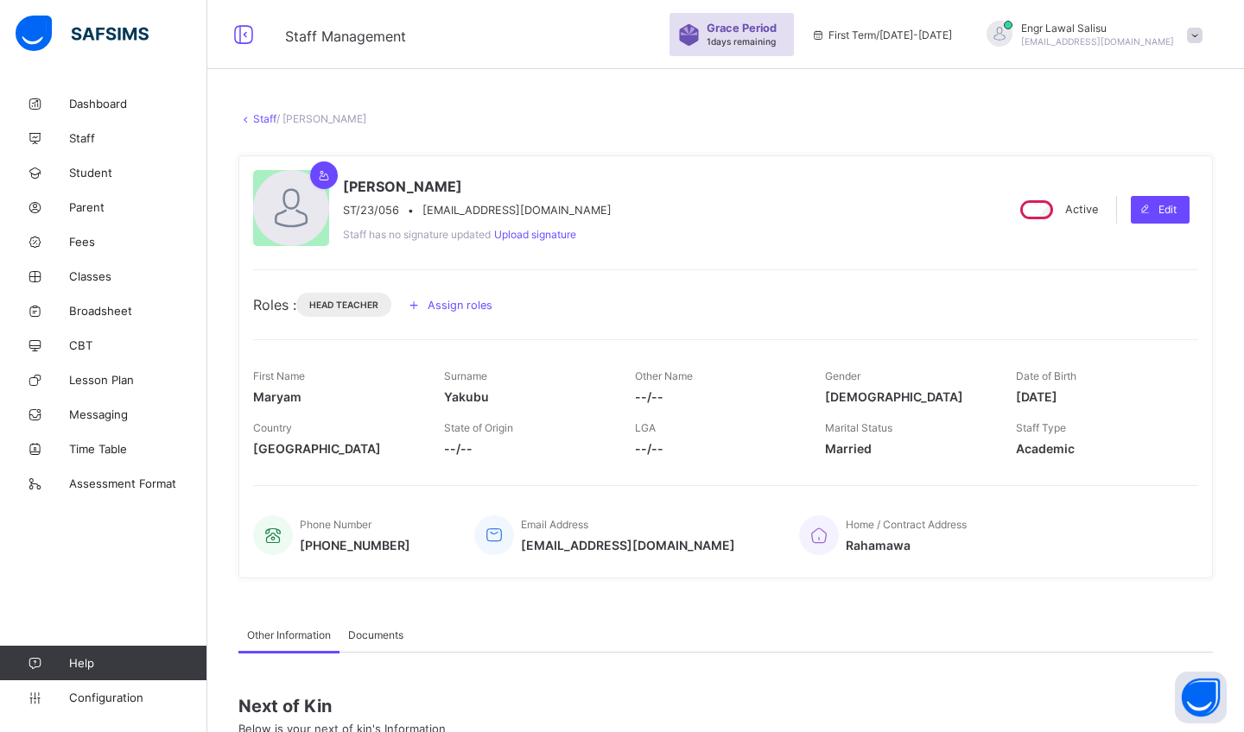
click at [261, 115] on link "Staff" at bounding box center [264, 118] width 23 height 13
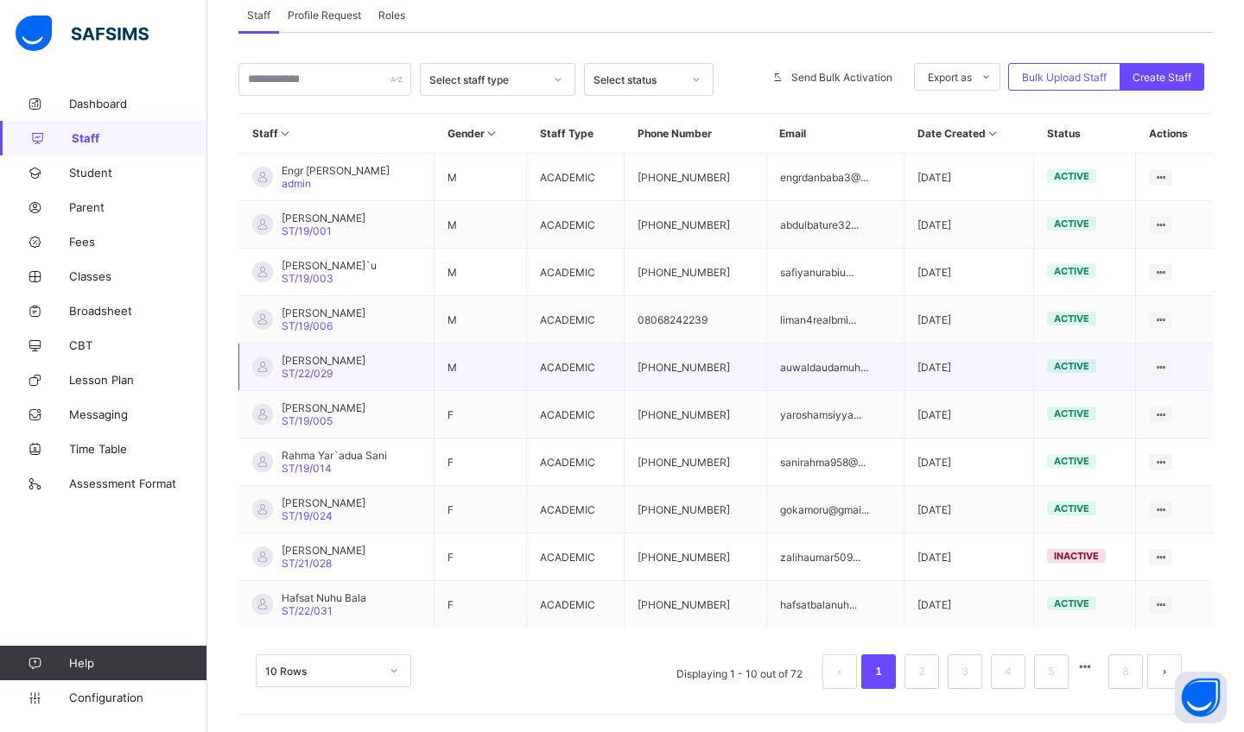
scroll to position [365, 0]
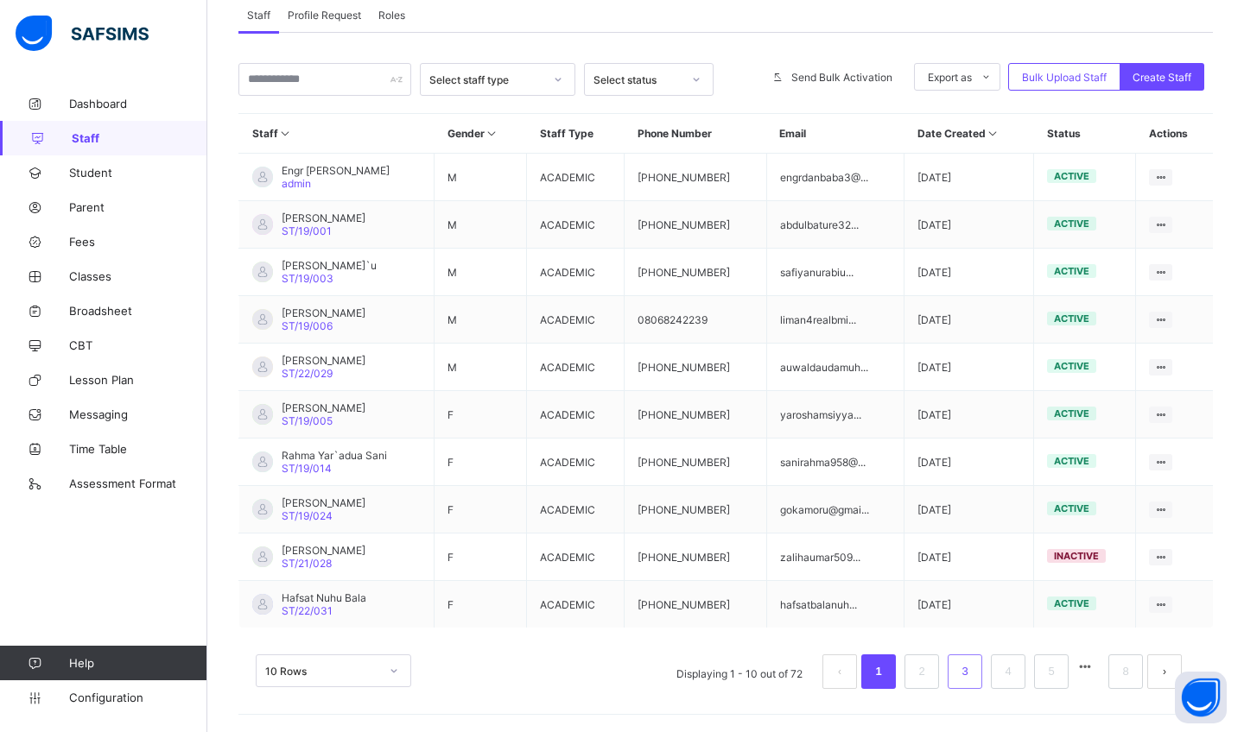
click at [966, 666] on link "3" at bounding box center [964, 672] width 16 height 22
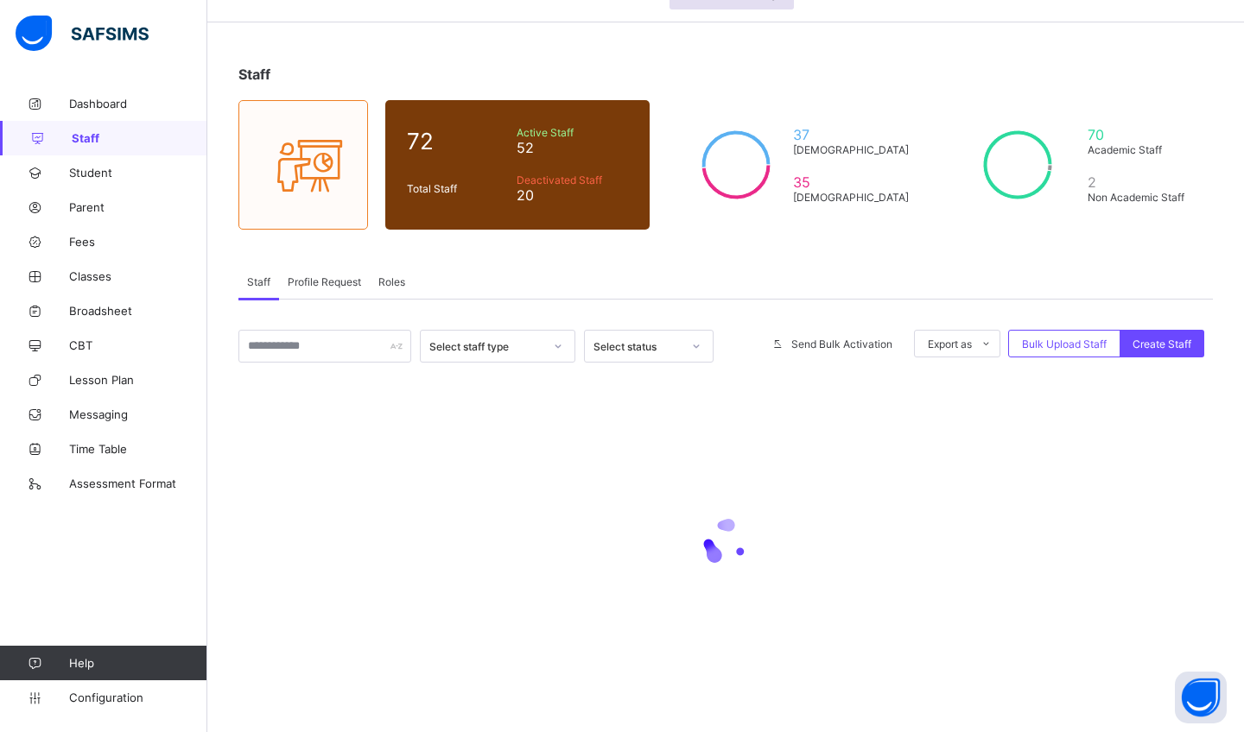
scroll to position [98, 0]
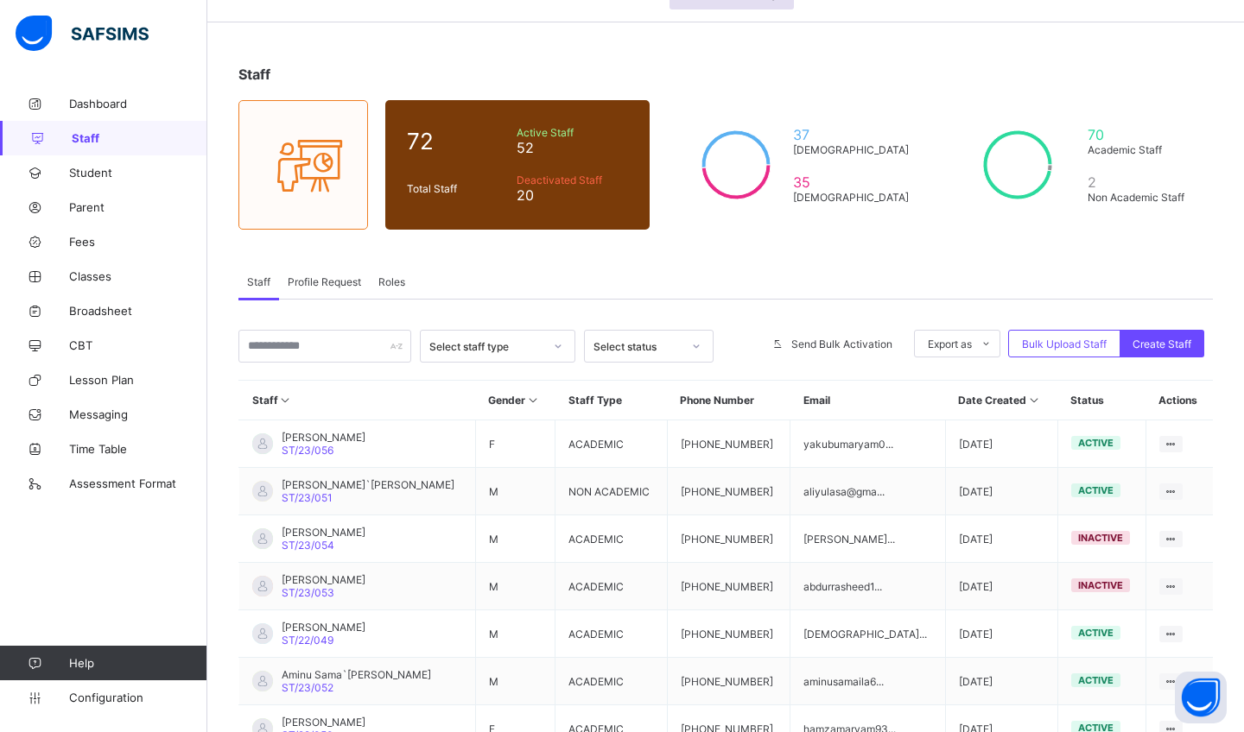
click at [399, 275] on span "Roles" at bounding box center [391, 281] width 27 height 13
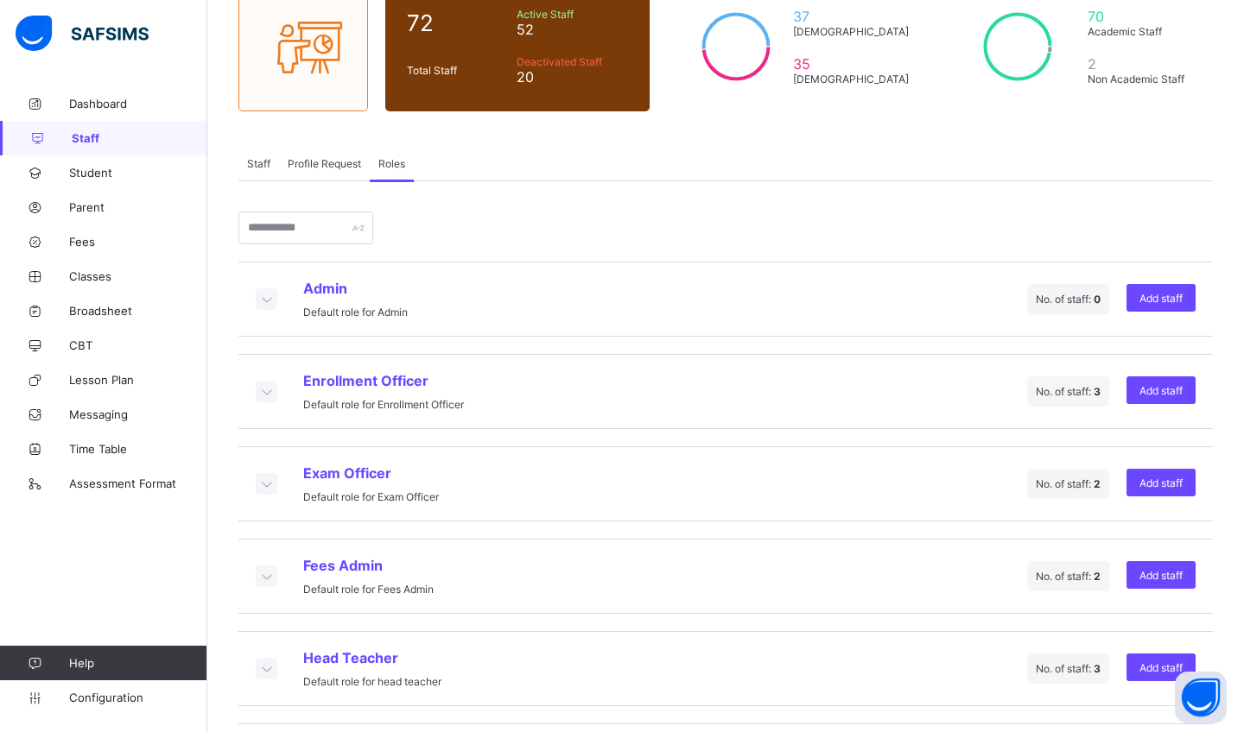
scroll to position [217, 0]
click at [262, 391] on icon at bounding box center [265, 391] width 19 height 17
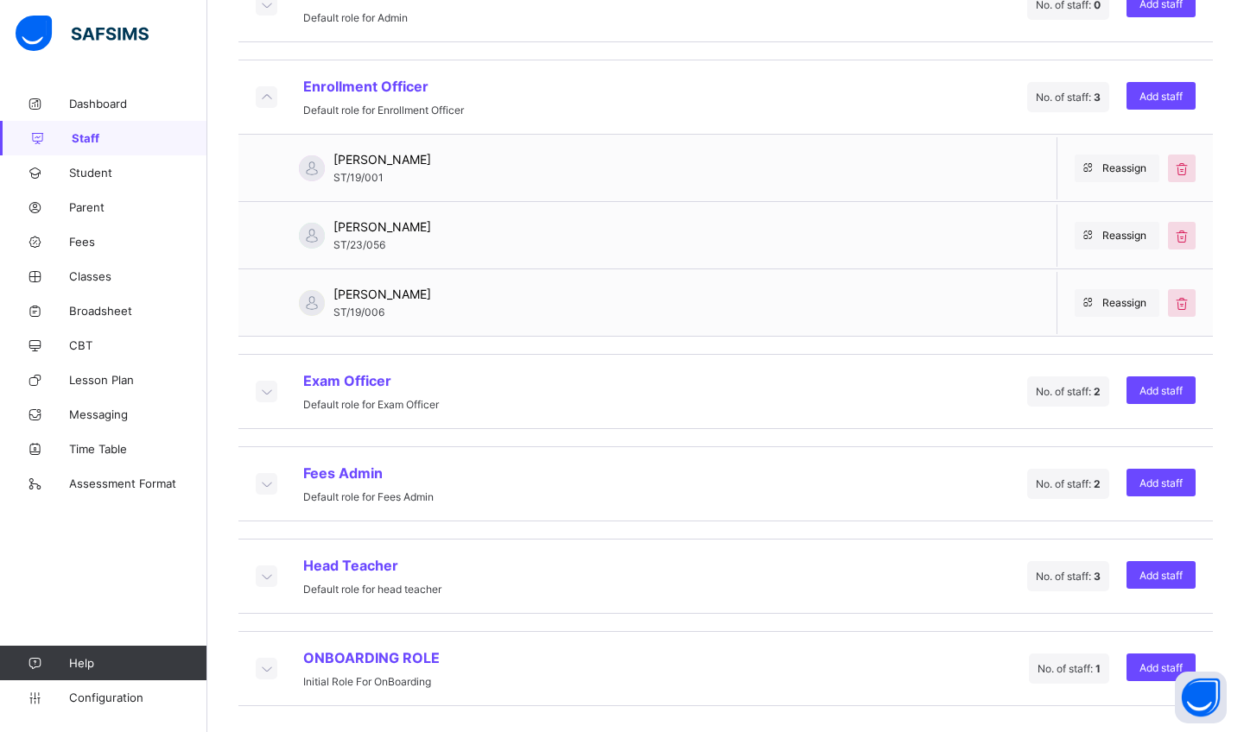
scroll to position [511, 0]
click at [98, 168] on span "Student" at bounding box center [138, 173] width 138 height 14
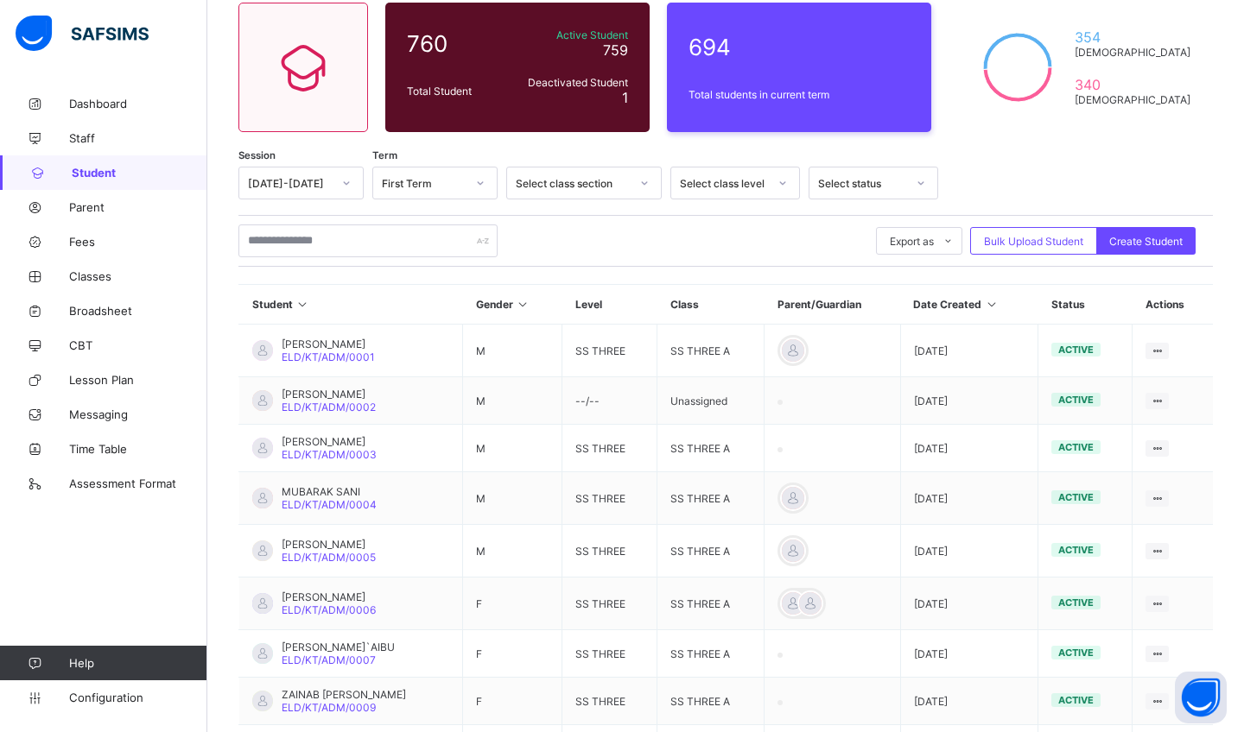
scroll to position [209, 0]
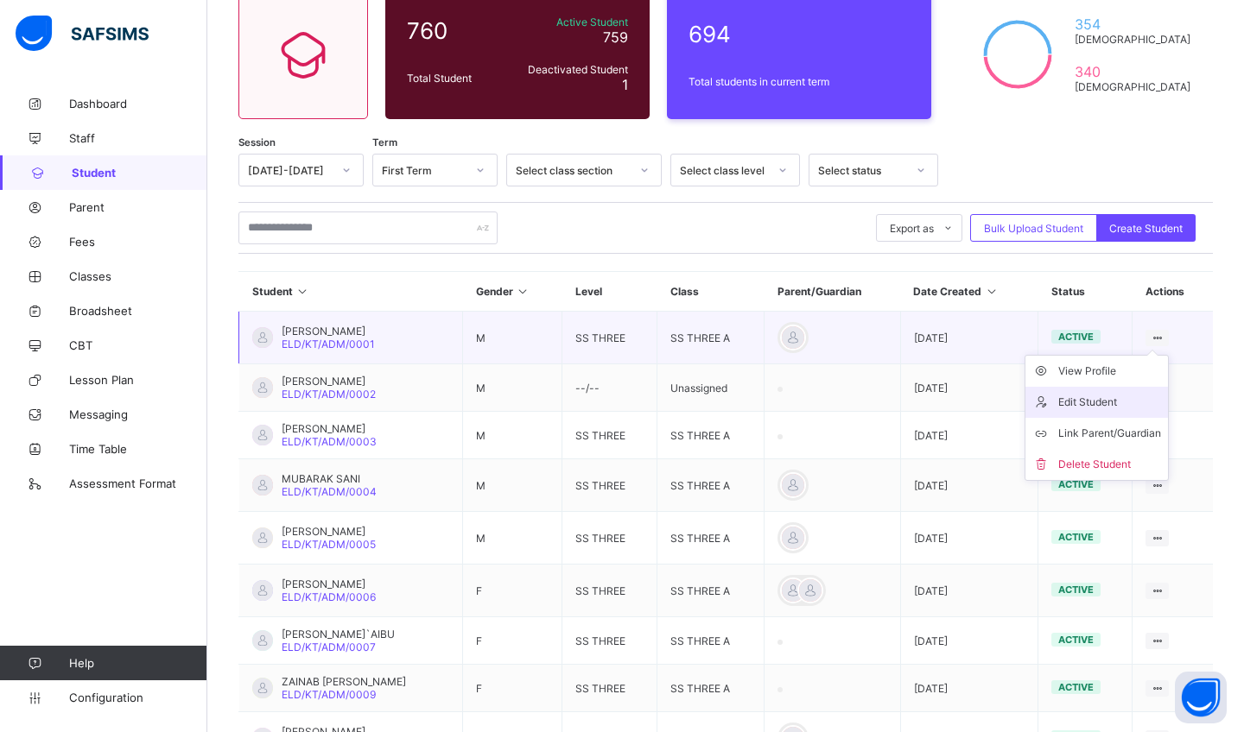
click at [1107, 402] on div "Edit Student" at bounding box center [1109, 402] width 103 height 17
select select "**"
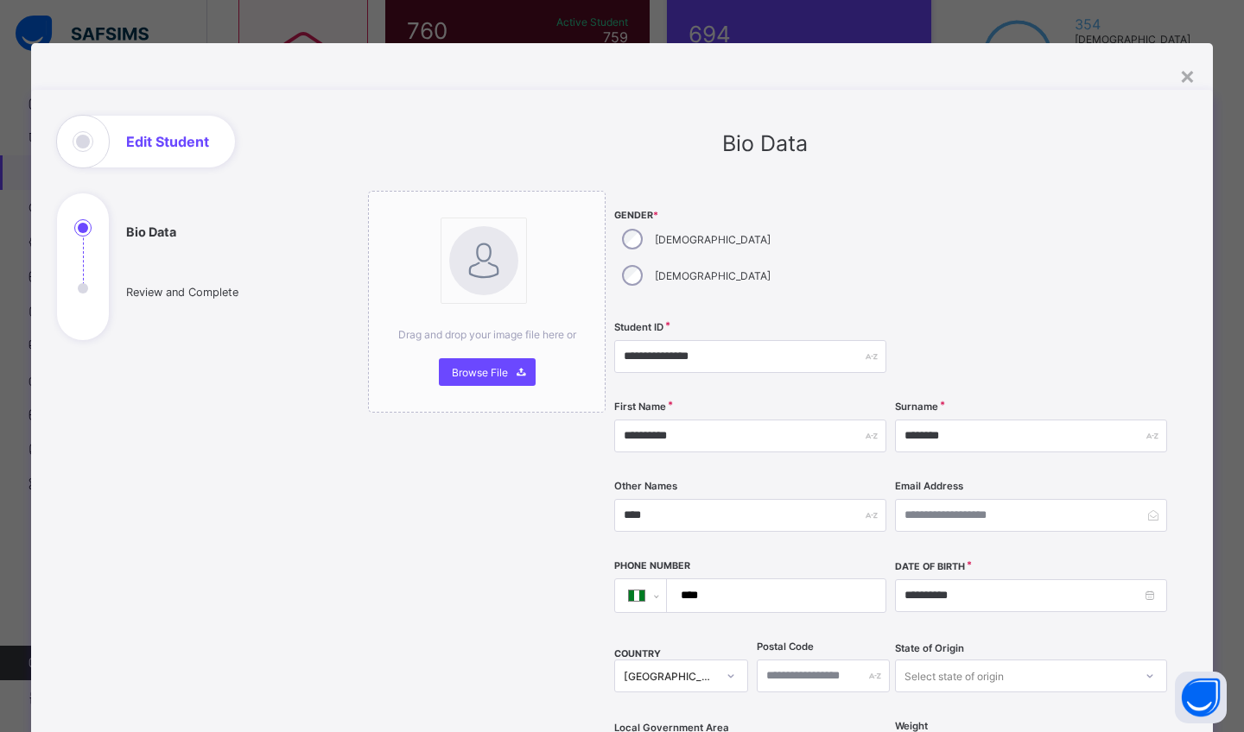
scroll to position [0, 0]
click at [1182, 72] on div "×" at bounding box center [1187, 74] width 16 height 29
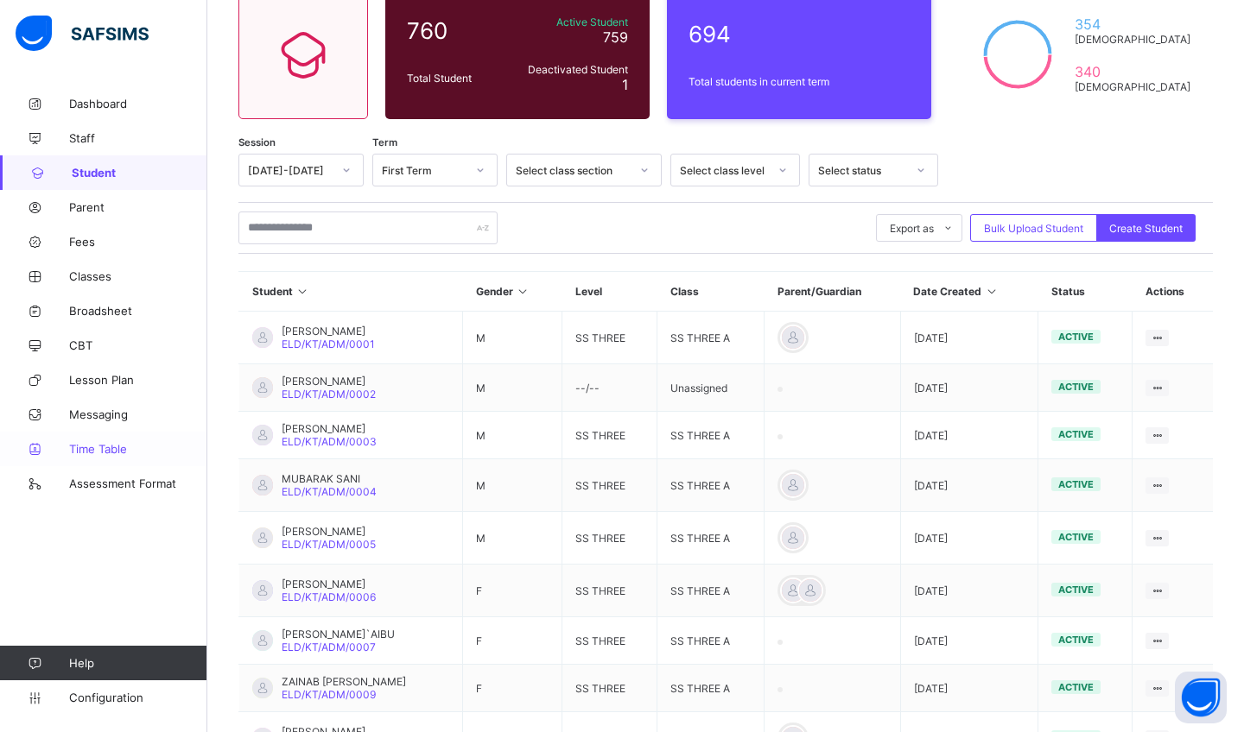
click at [91, 440] on link "Time Table" at bounding box center [103, 449] width 207 height 35
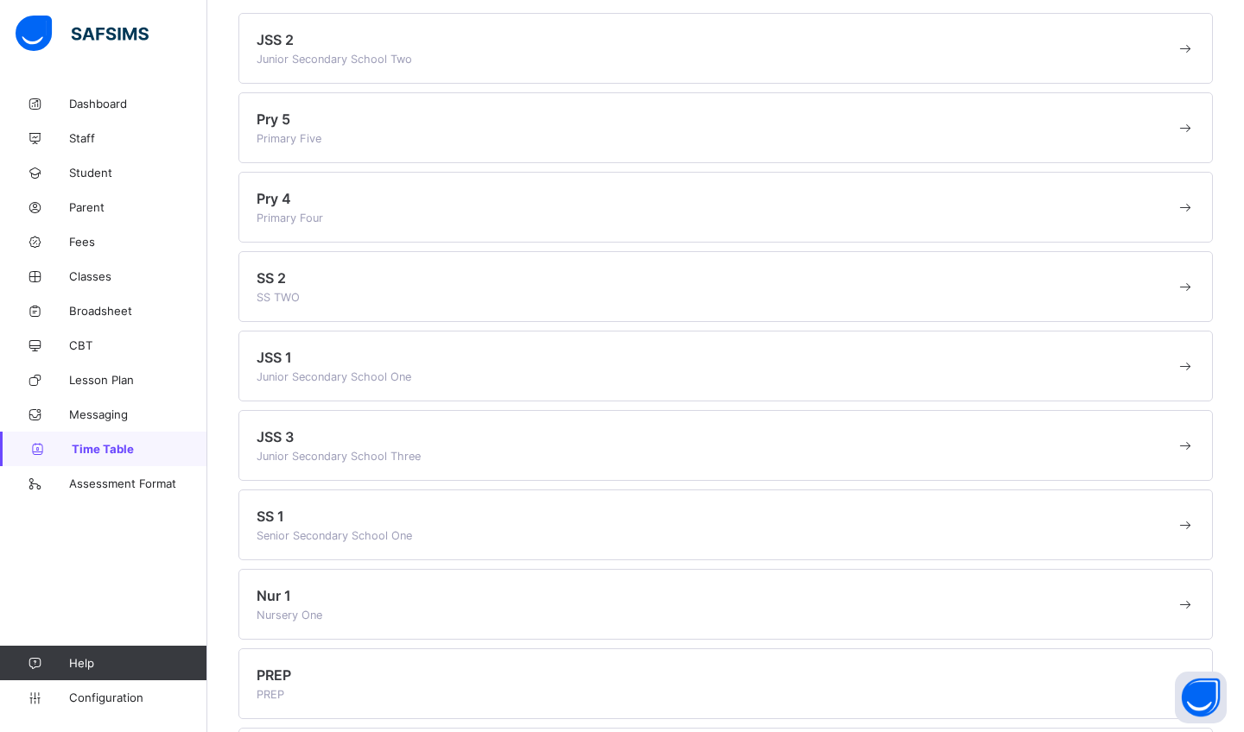
click at [1187, 40] on span at bounding box center [1184, 48] width 19 height 17
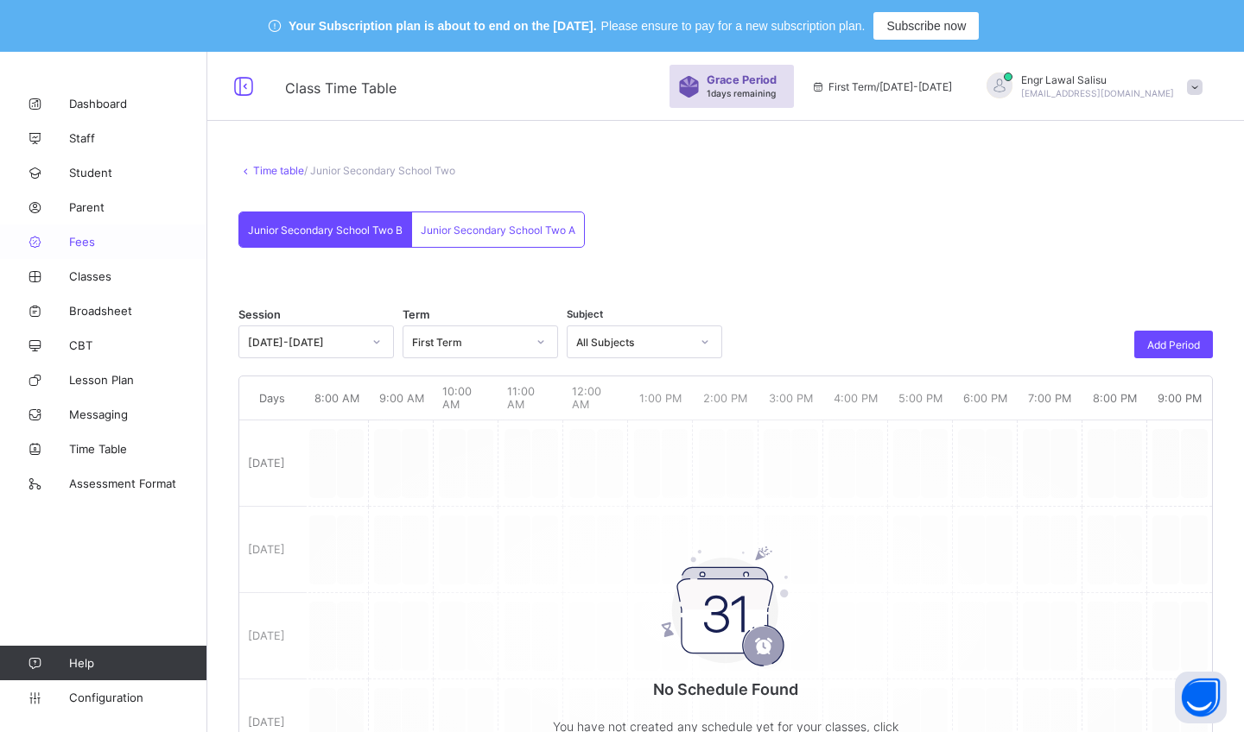
click at [92, 237] on span "Fees" at bounding box center [138, 242] width 138 height 14
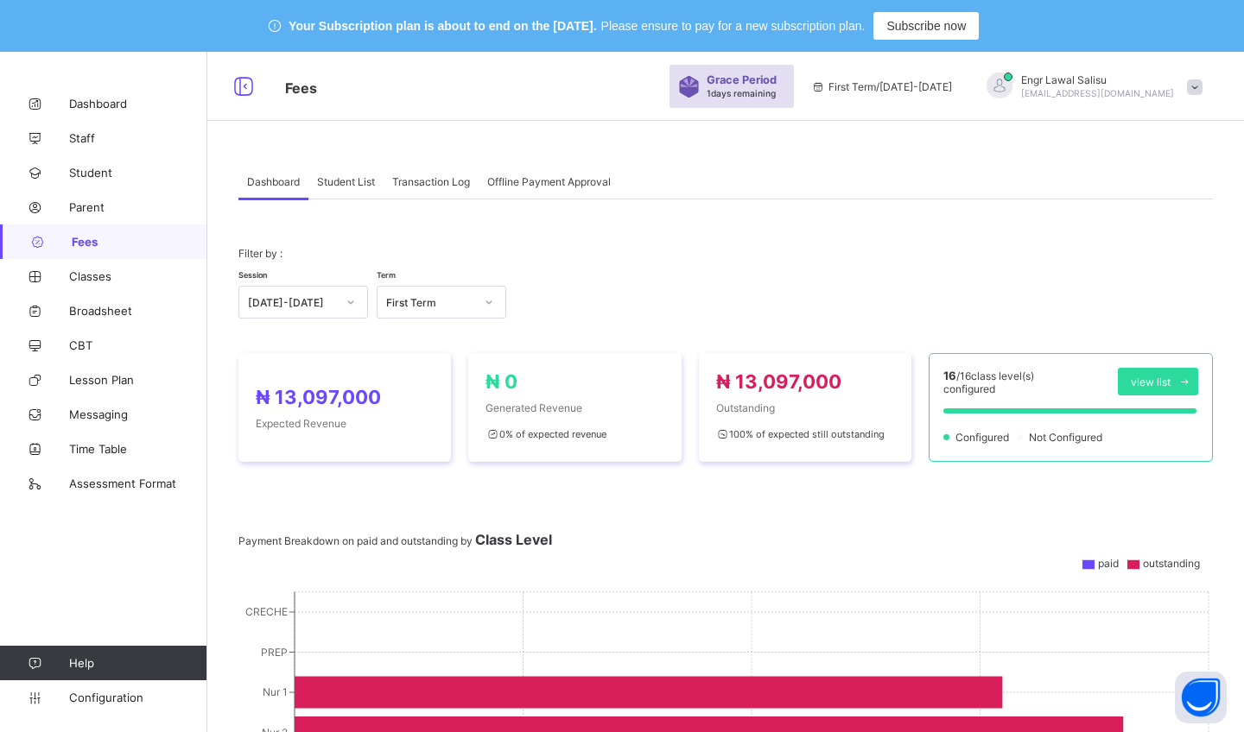
click at [438, 175] on span "Transaction Log" at bounding box center [431, 181] width 78 height 13
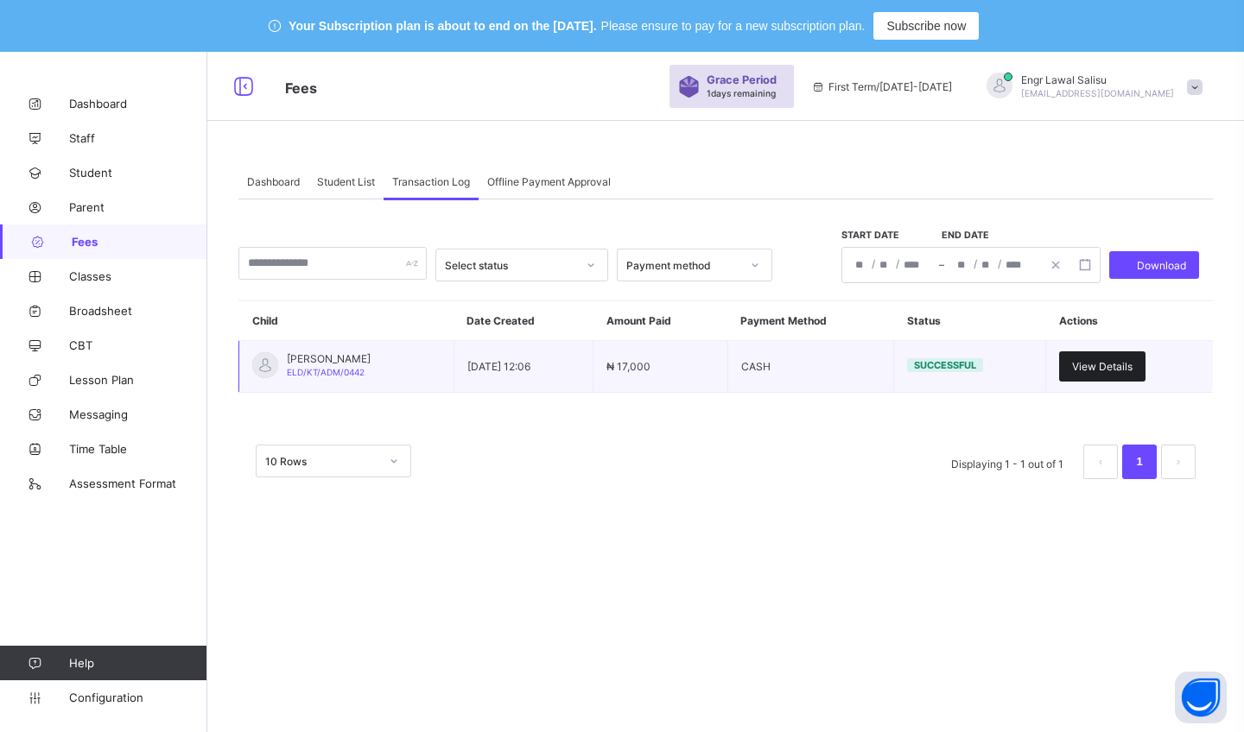
click at [1123, 369] on span "View Details" at bounding box center [1102, 366] width 60 height 13
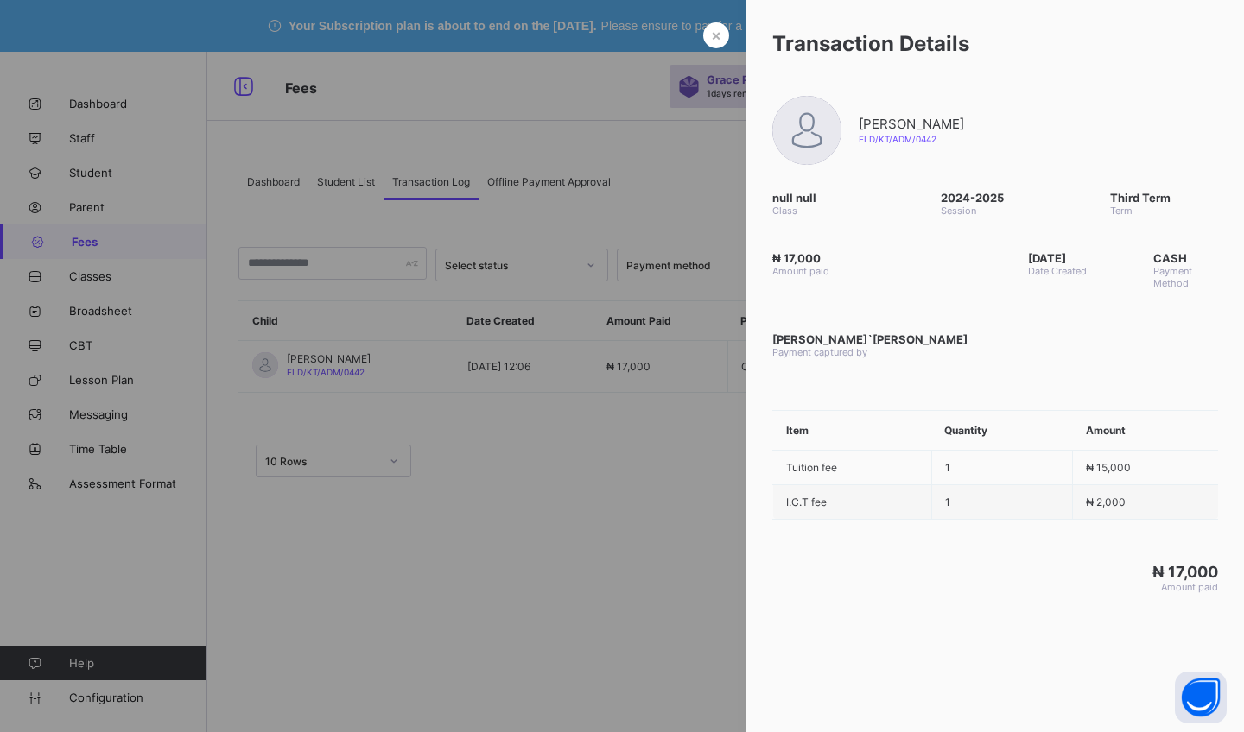
click at [693, 503] on div at bounding box center [622, 366] width 1244 height 732
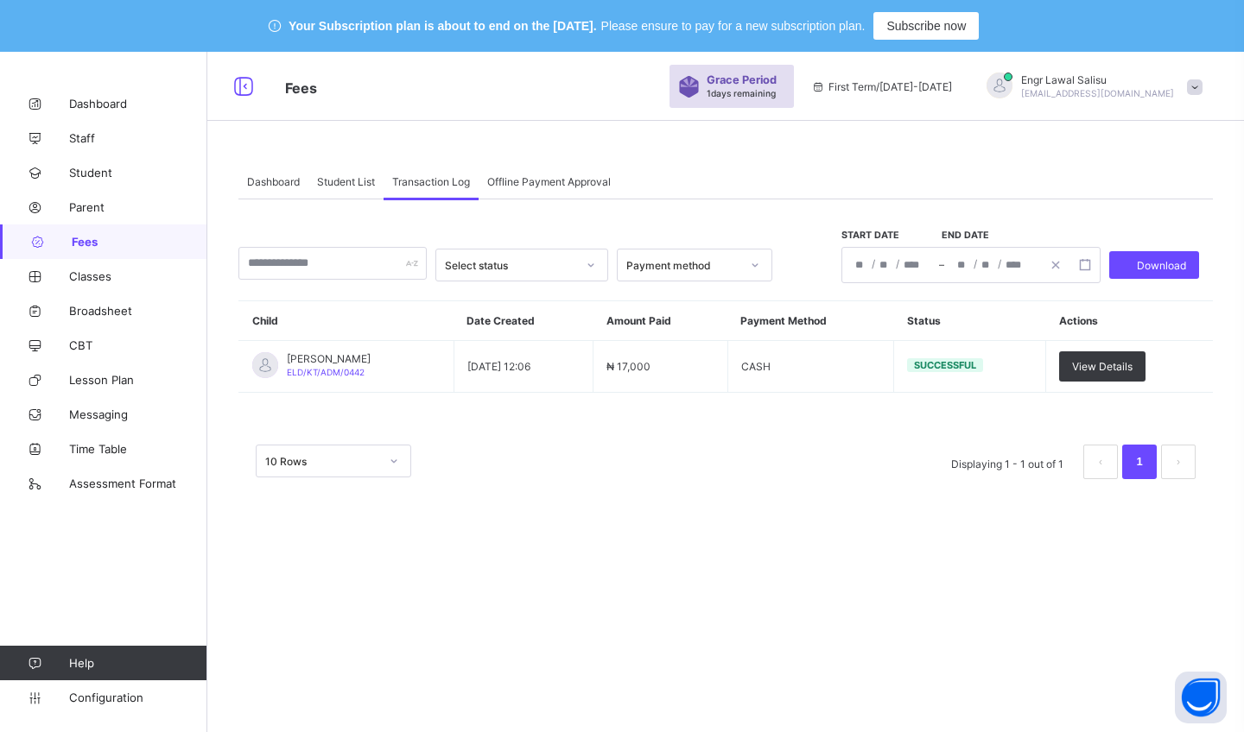
click at [351, 179] on span "Student List" at bounding box center [346, 181] width 58 height 13
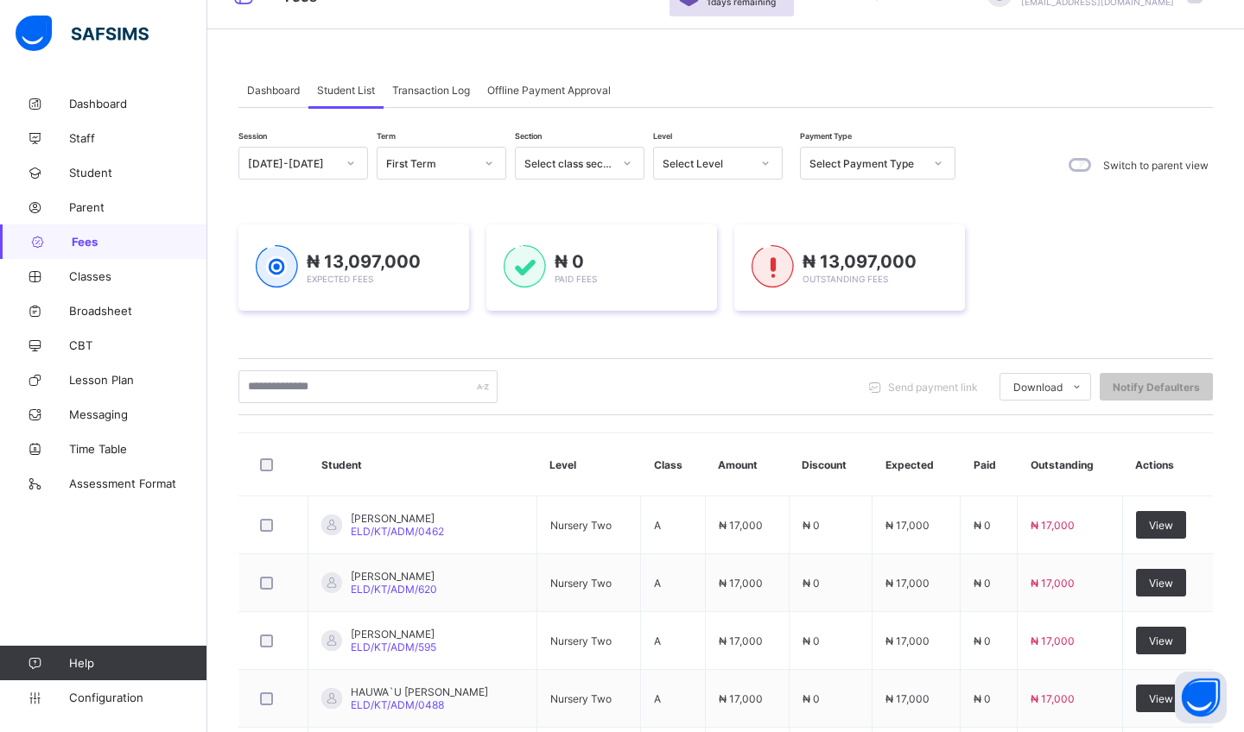
scroll to position [96, 0]
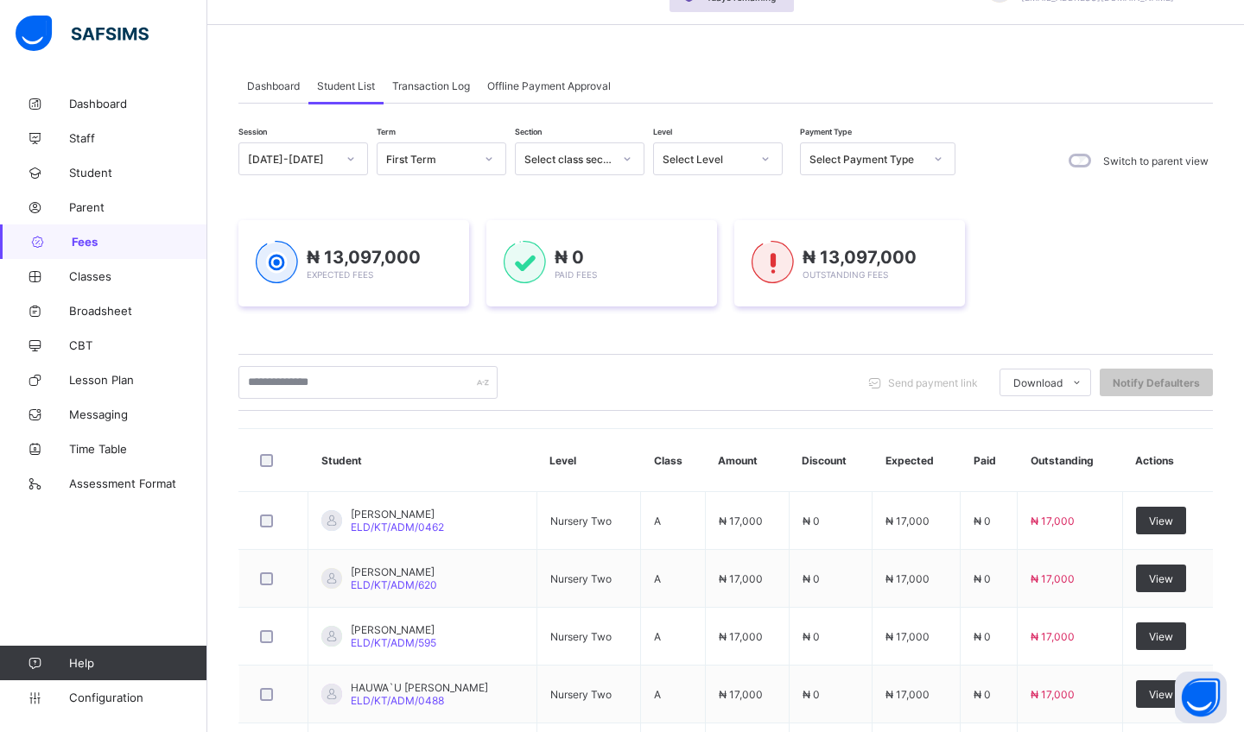
click at [484, 385] on div at bounding box center [367, 382] width 259 height 33
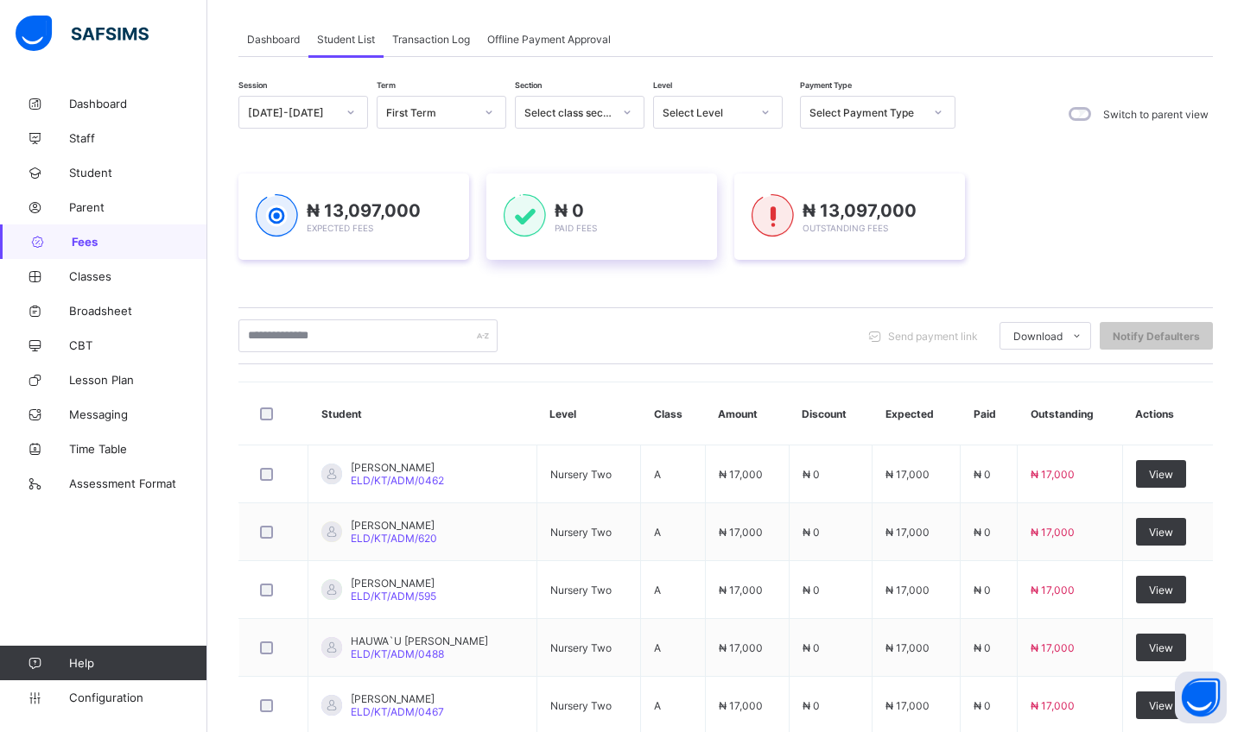
scroll to position [142, 0]
click at [1147, 332] on span "Notify Defaulters" at bounding box center [1155, 336] width 87 height 13
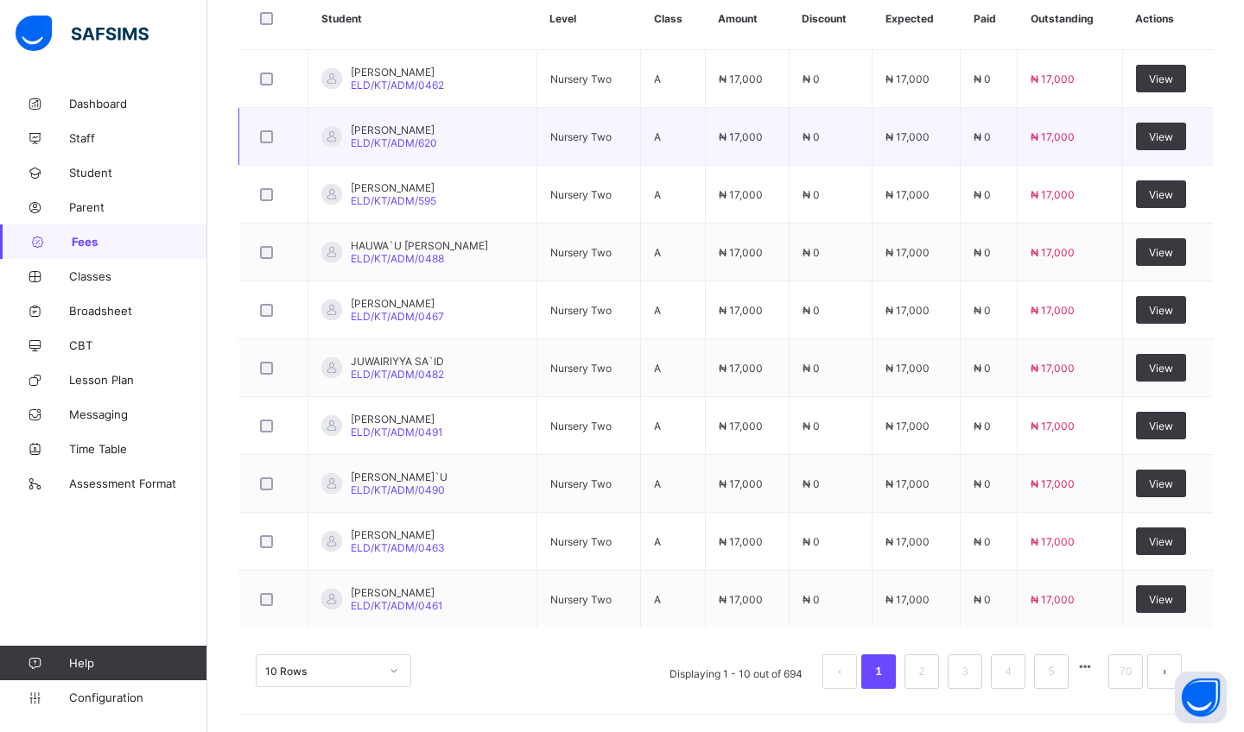
scroll to position [538, 0]
click at [968, 669] on link "3" at bounding box center [964, 672] width 16 height 22
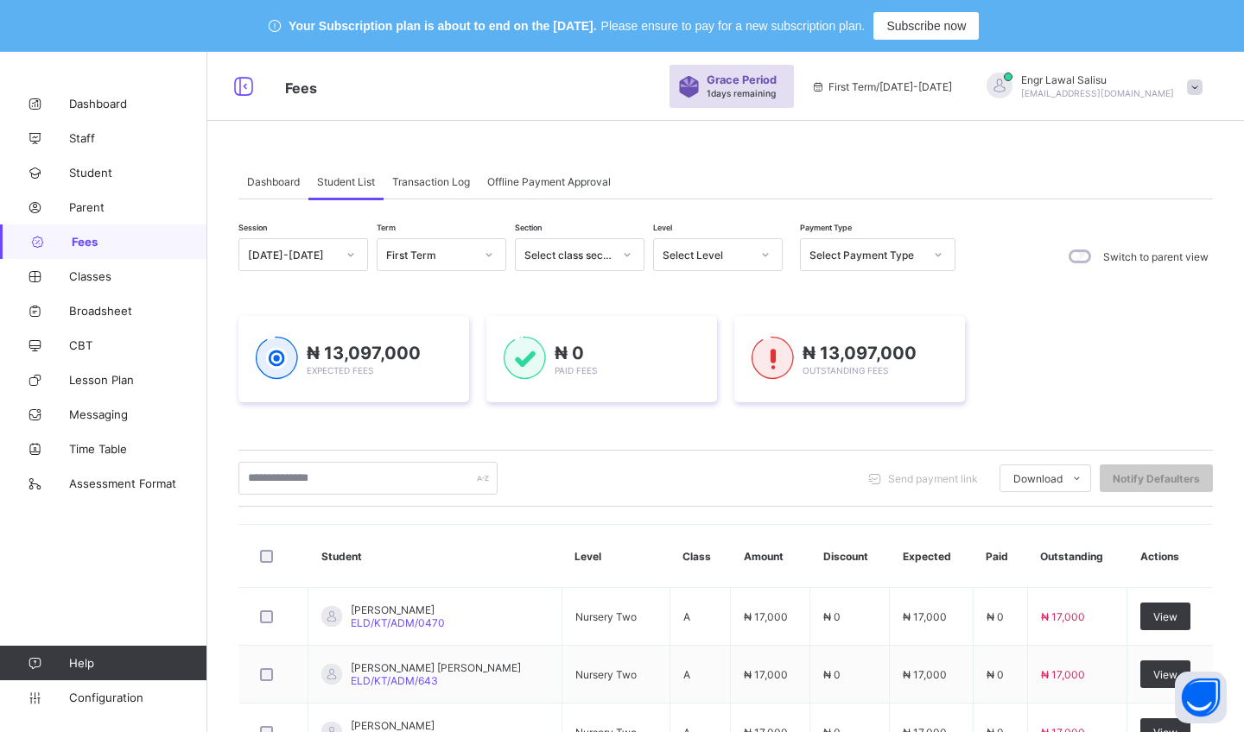
scroll to position [0, 0]
click at [269, 171] on div "Dashboard" at bounding box center [273, 181] width 70 height 35
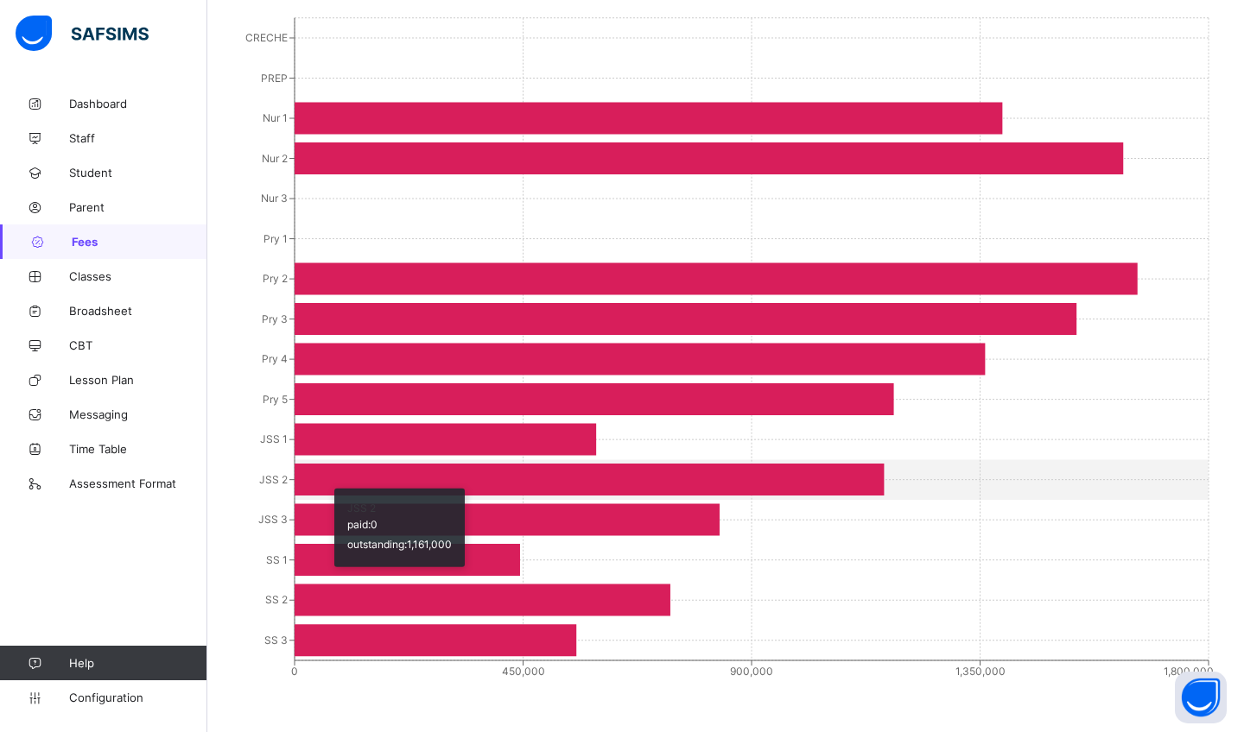
scroll to position [574, 0]
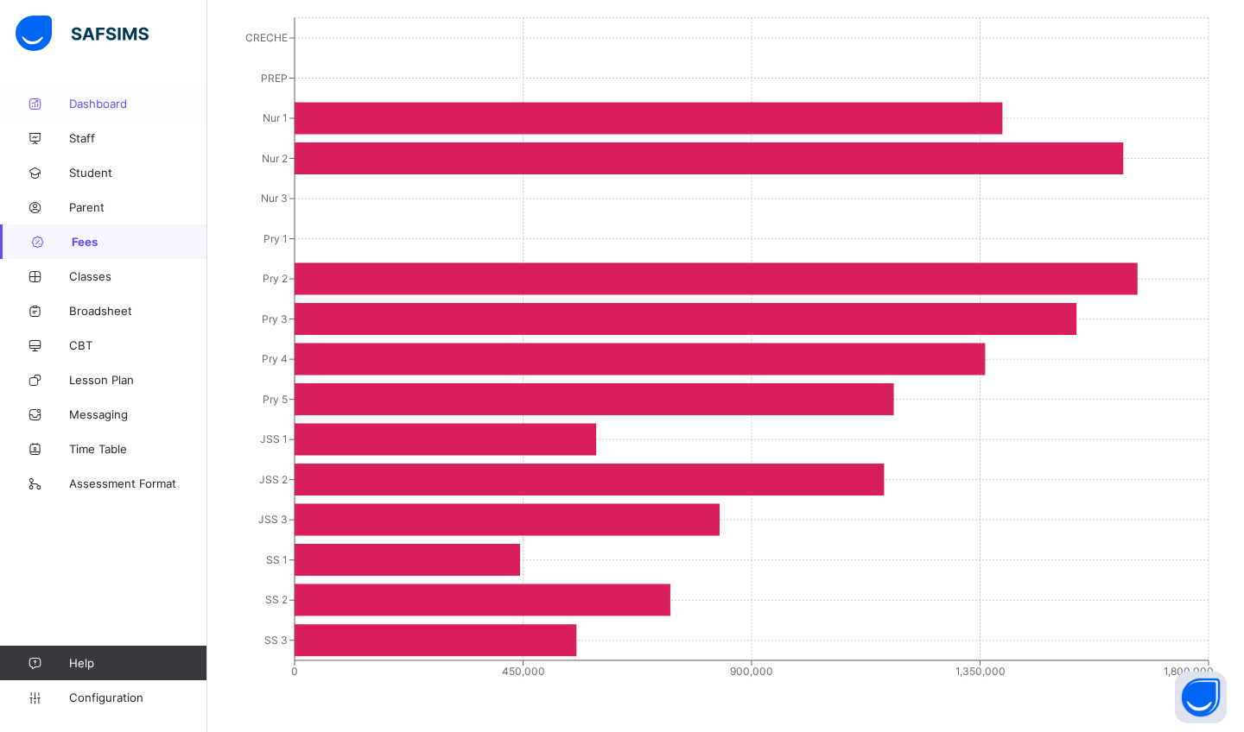
click at [128, 98] on span "Dashboard" at bounding box center [138, 104] width 138 height 14
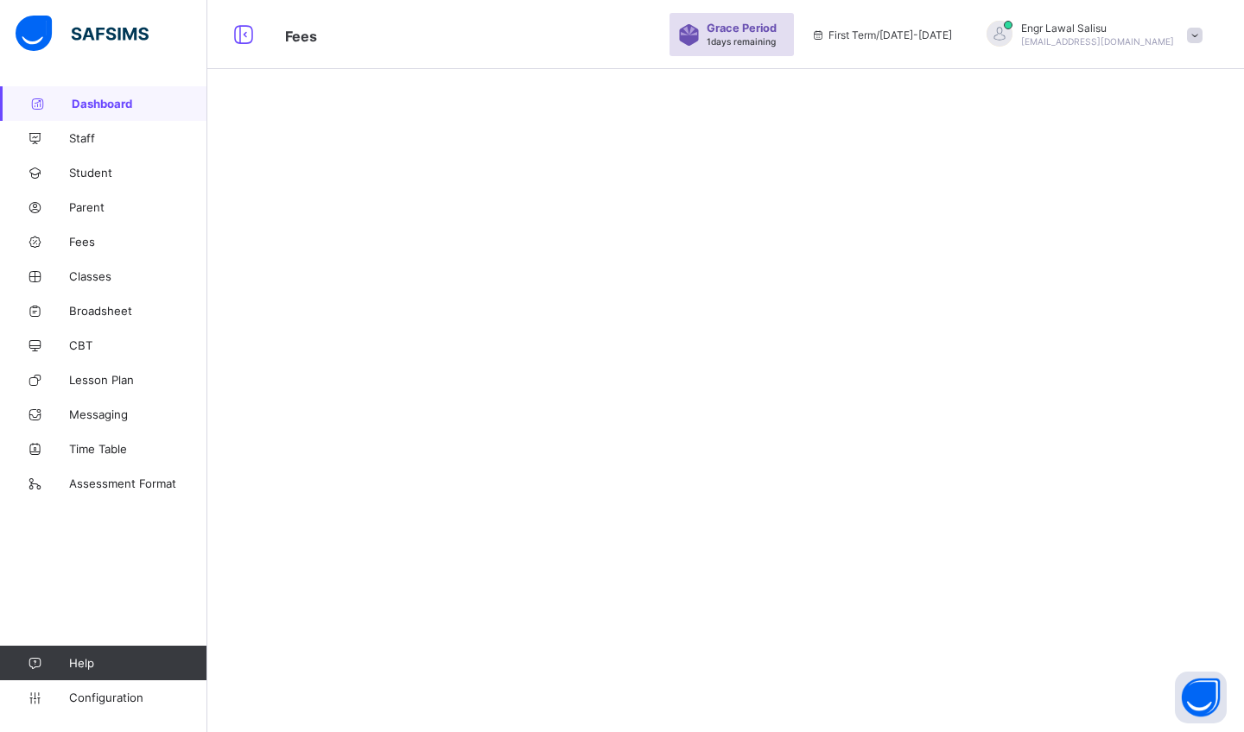
scroll to position [52, 0]
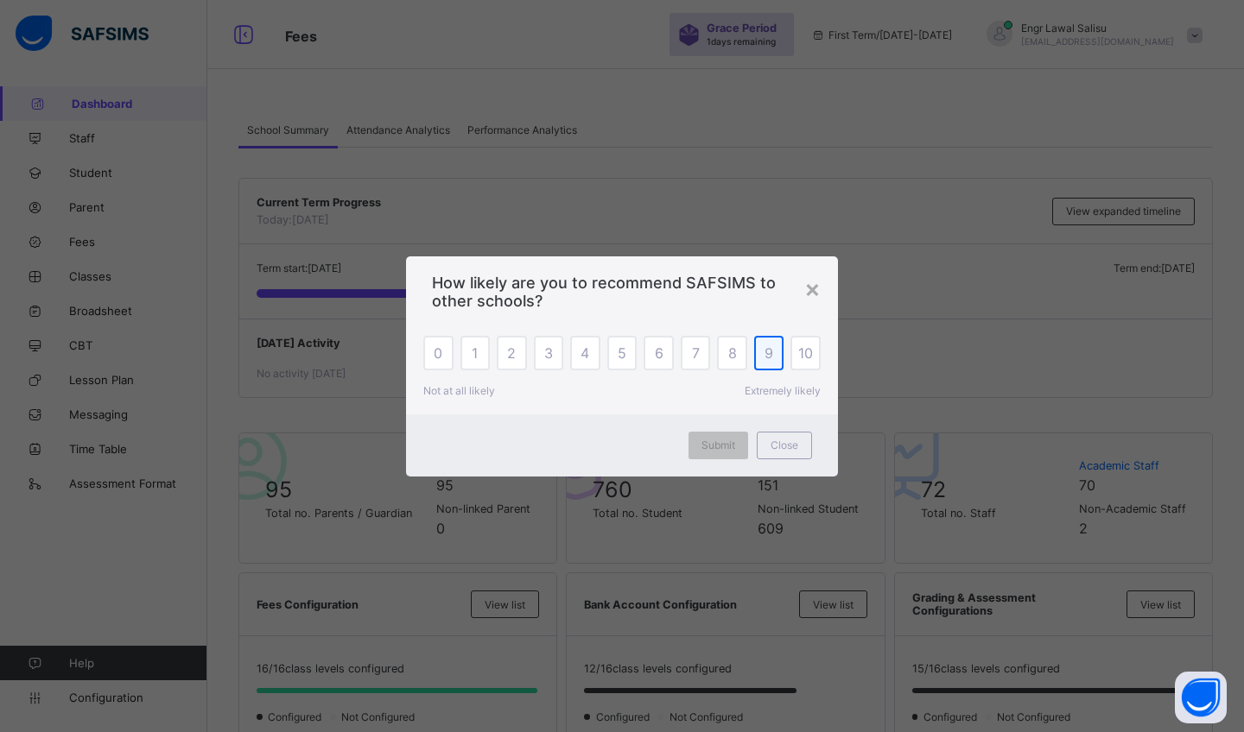
click at [766, 356] on span "9" at bounding box center [768, 353] width 9 height 17
click at [723, 443] on span "Submit" at bounding box center [718, 445] width 34 height 13
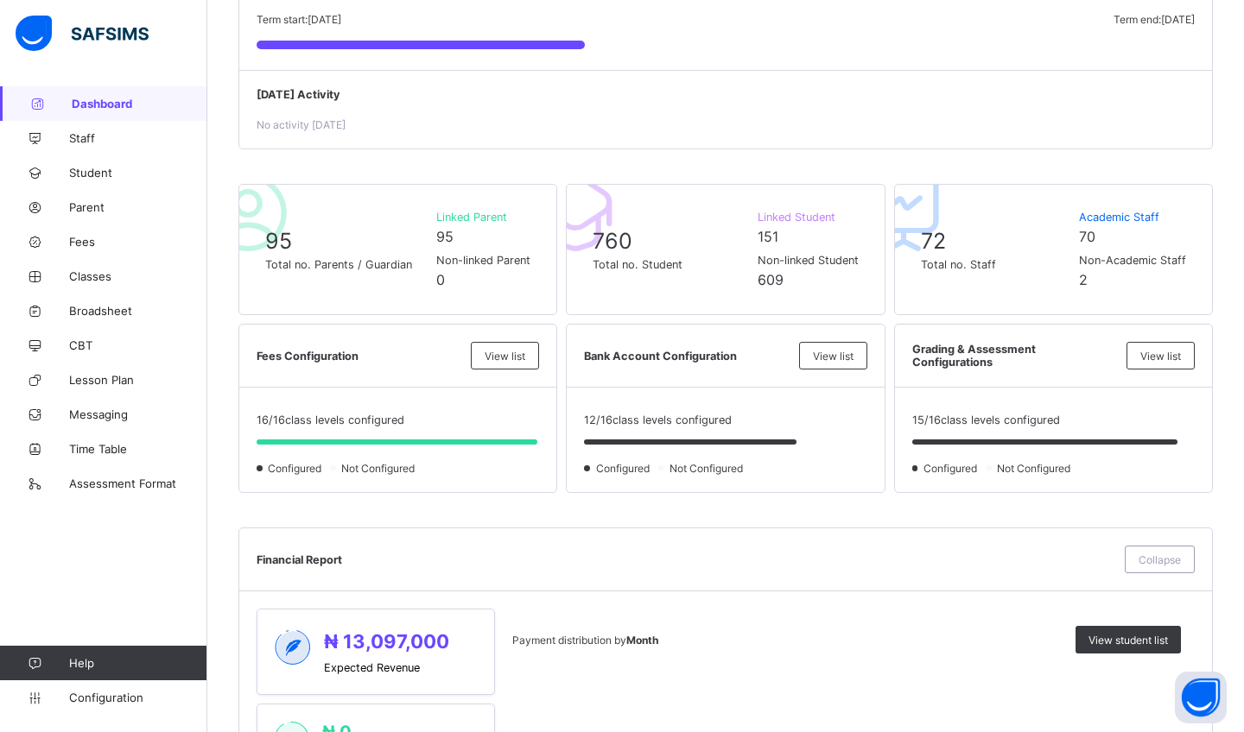
scroll to position [301, 0]
click at [835, 354] on span "View list" at bounding box center [833, 356] width 41 height 13
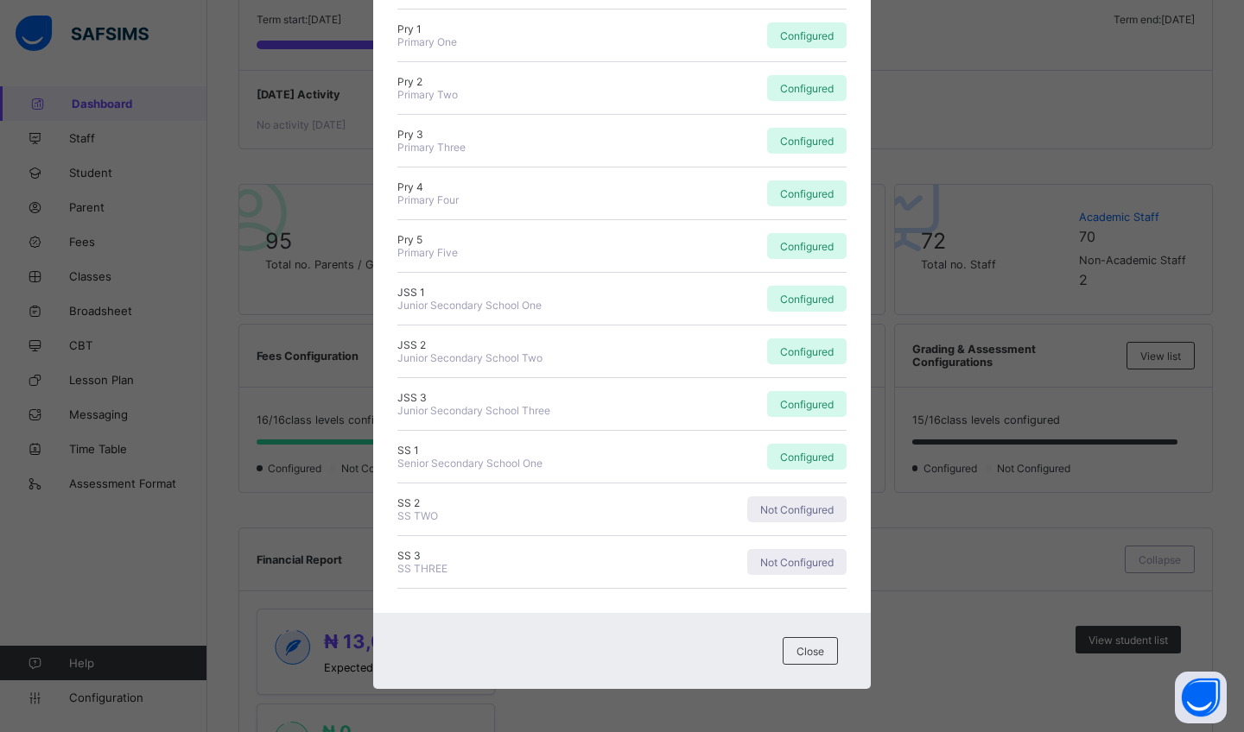
scroll to position [377, 0]
click at [803, 652] on span "Close" at bounding box center [810, 651] width 28 height 13
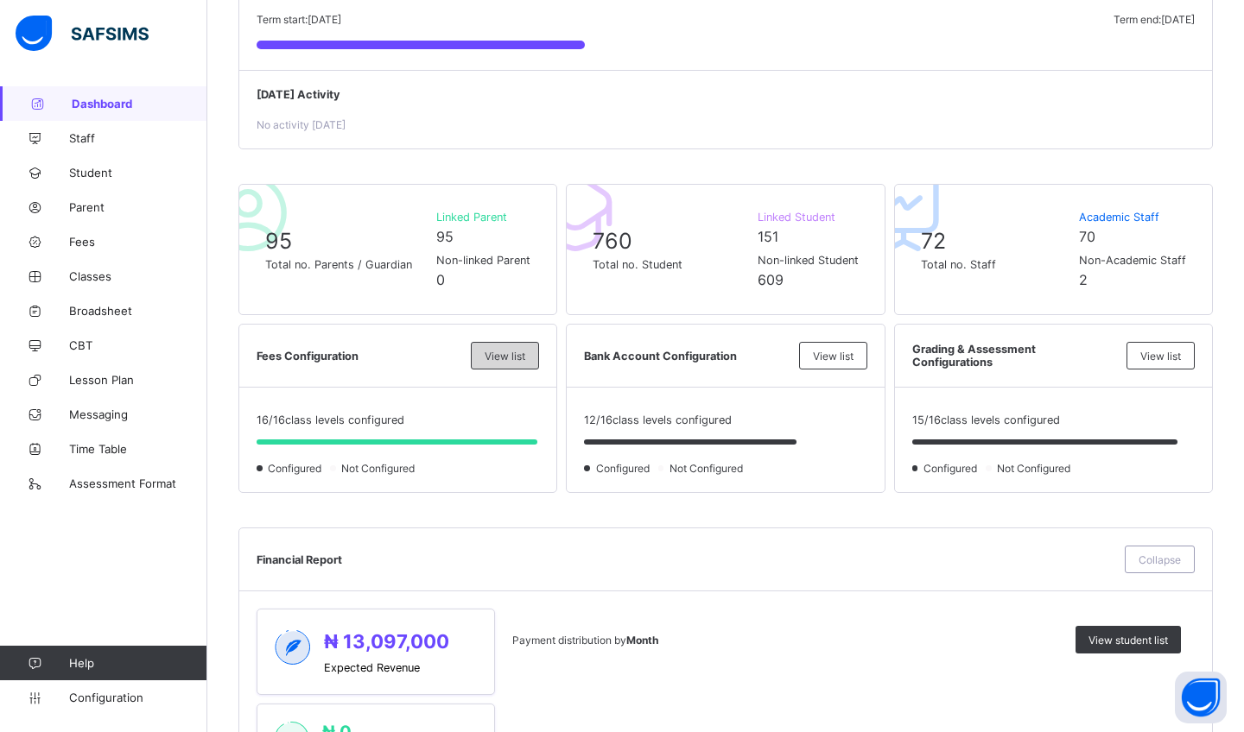
click at [503, 354] on span "View list" at bounding box center [504, 356] width 41 height 13
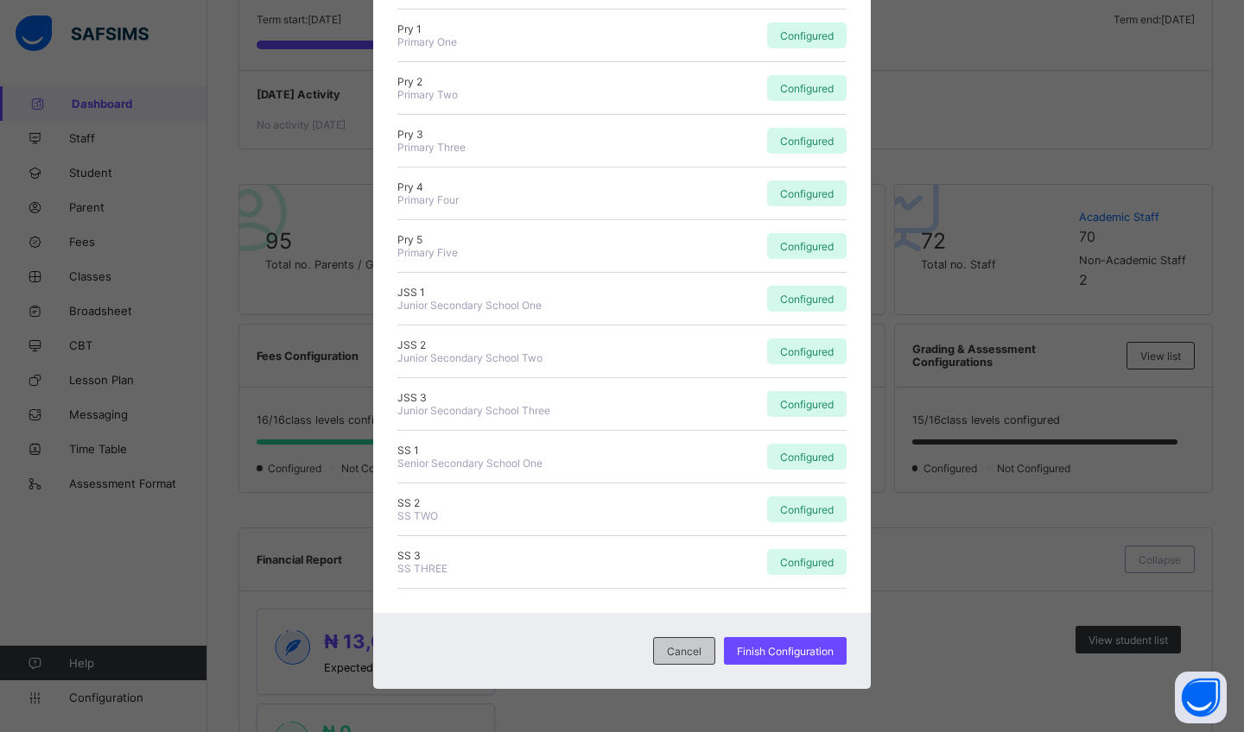
click at [668, 645] on span "Cancel" at bounding box center [684, 651] width 35 height 13
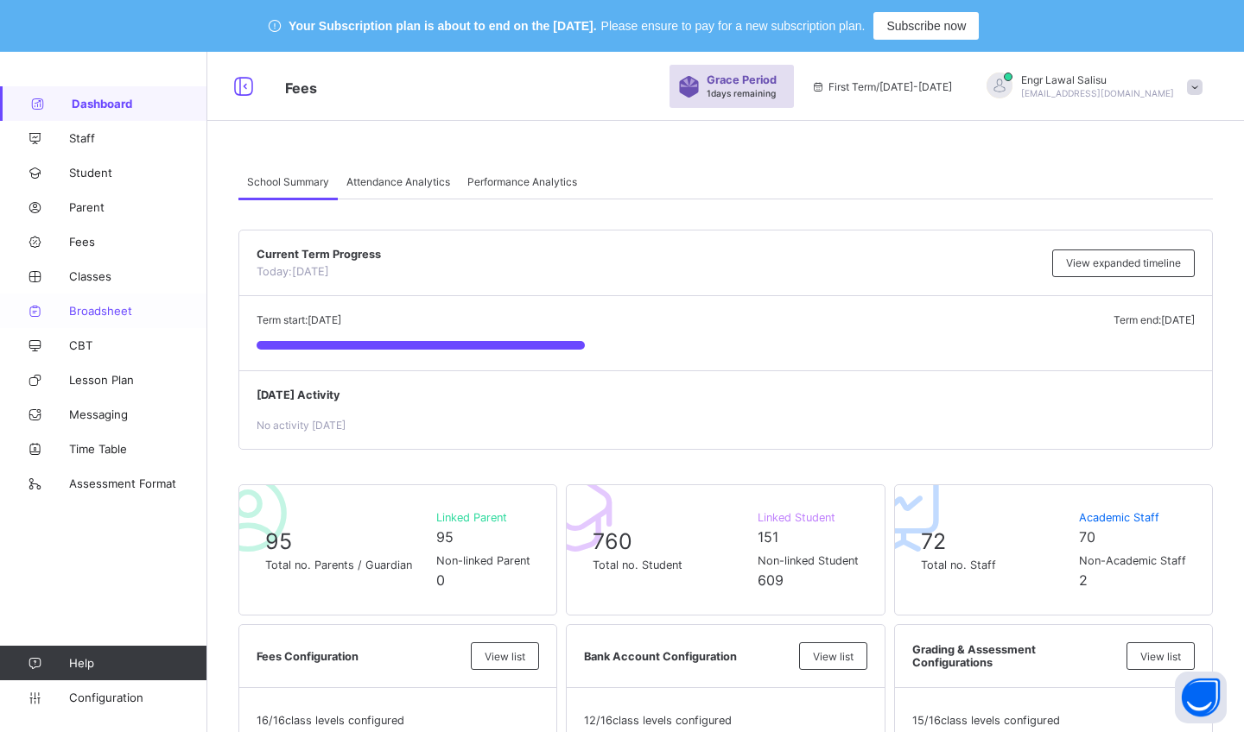
scroll to position [0, 0]
click at [97, 340] on span "CBT" at bounding box center [138, 346] width 138 height 14
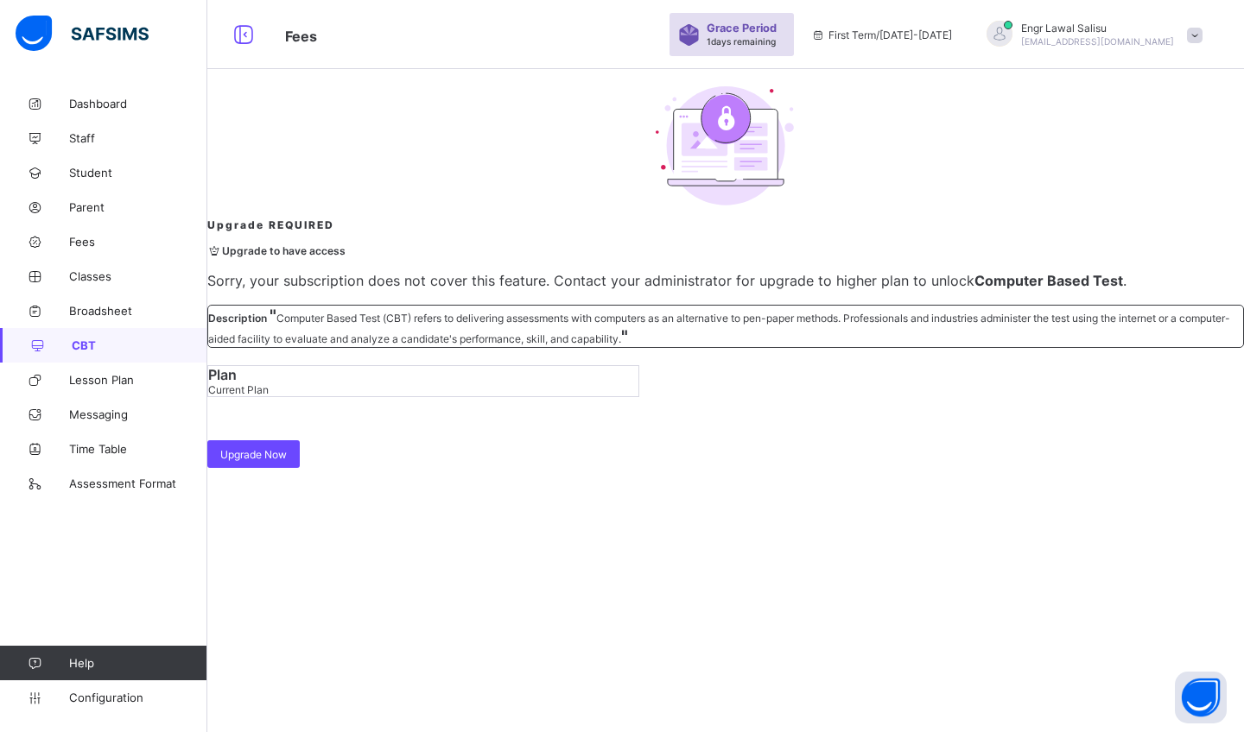
scroll to position [69, 0]
click at [124, 368] on link "Lesson Plan" at bounding box center [103, 380] width 207 height 35
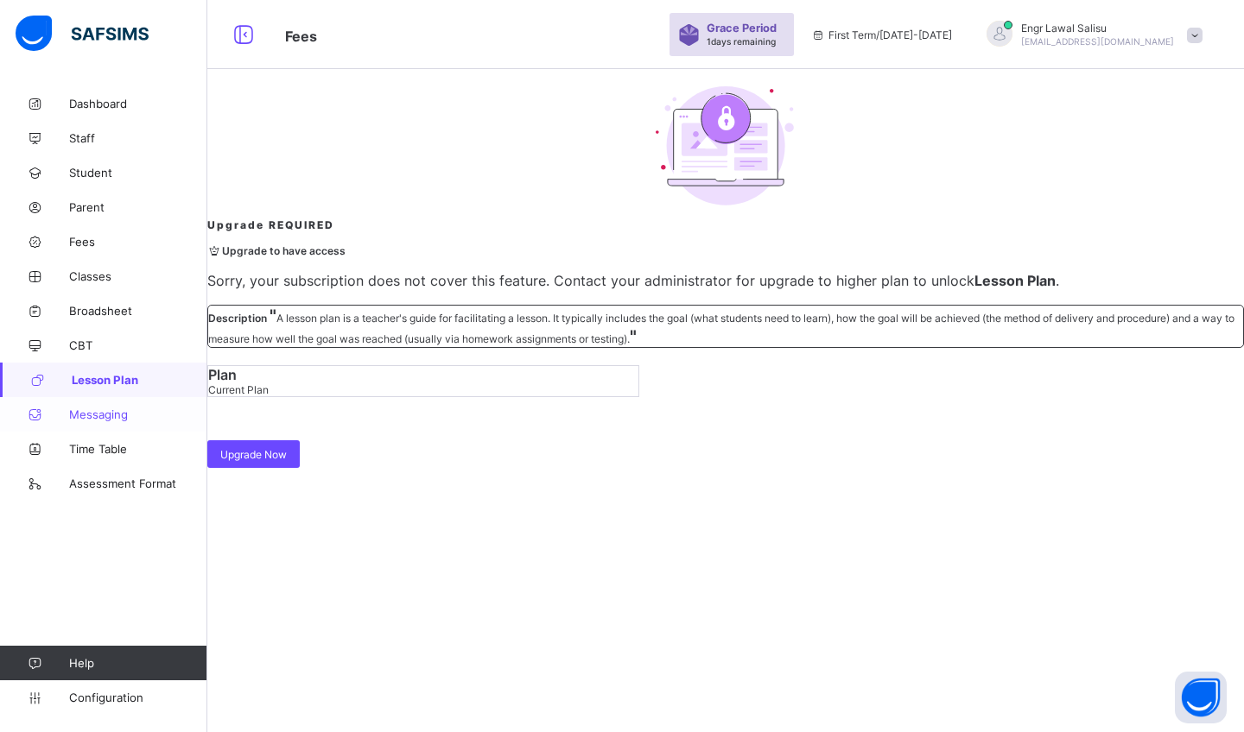
click at [113, 420] on span "Messaging" at bounding box center [138, 415] width 138 height 14
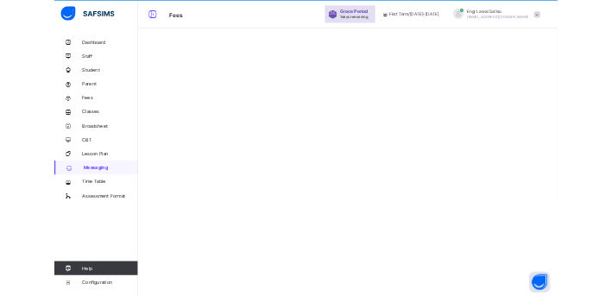
scroll to position [52, 0]
